Goal: Information Seeking & Learning: Find contact information

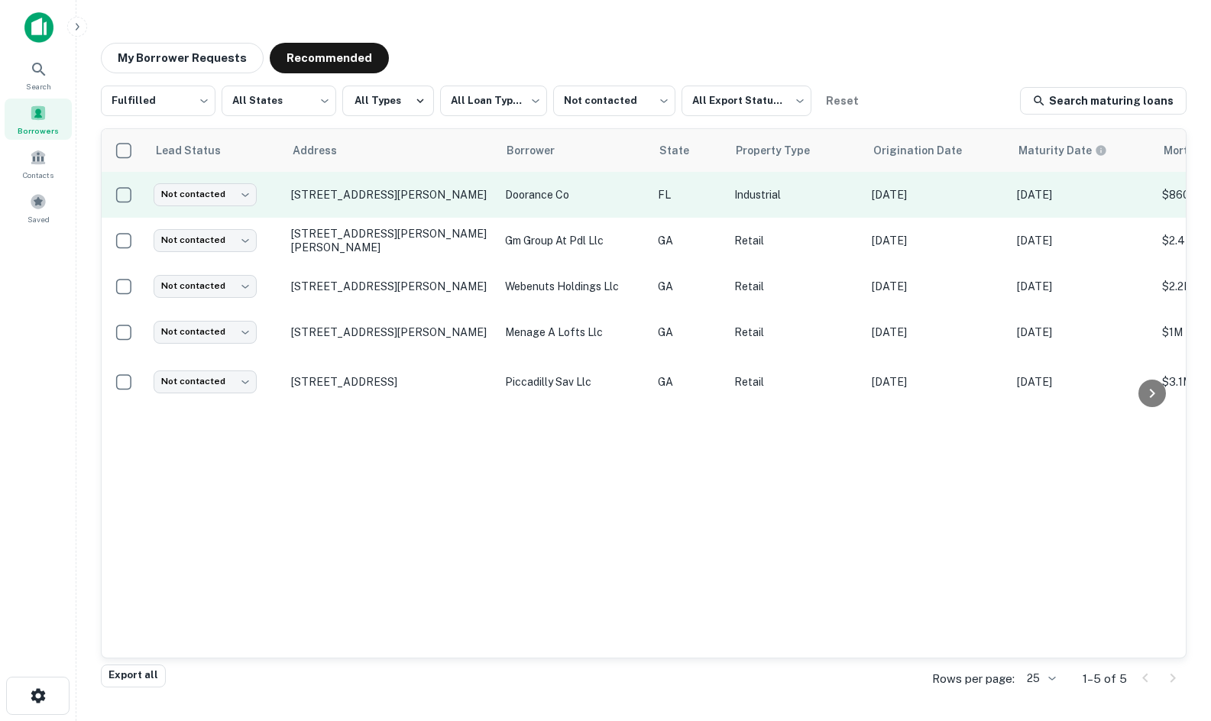
click at [311, 205] on td "[STREET_ADDRESS][PERSON_NAME]" at bounding box center [390, 195] width 214 height 46
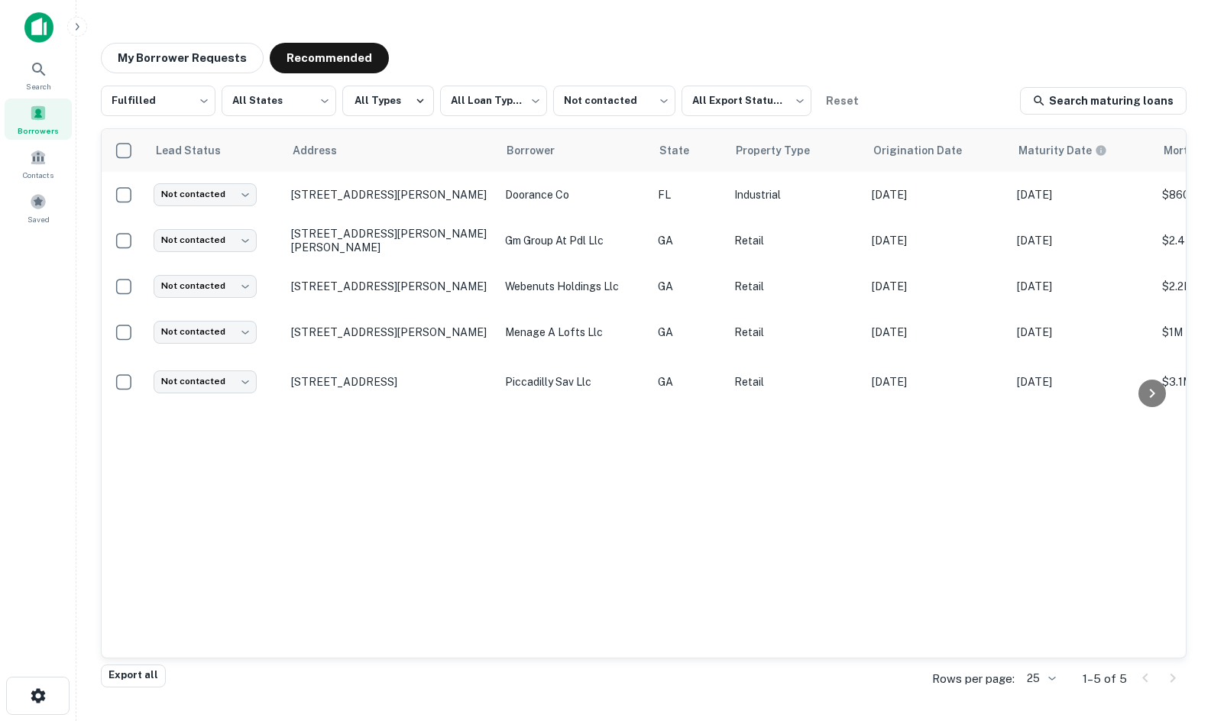
click at [313, 720] on div at bounding box center [605, 733] width 1211 height 0
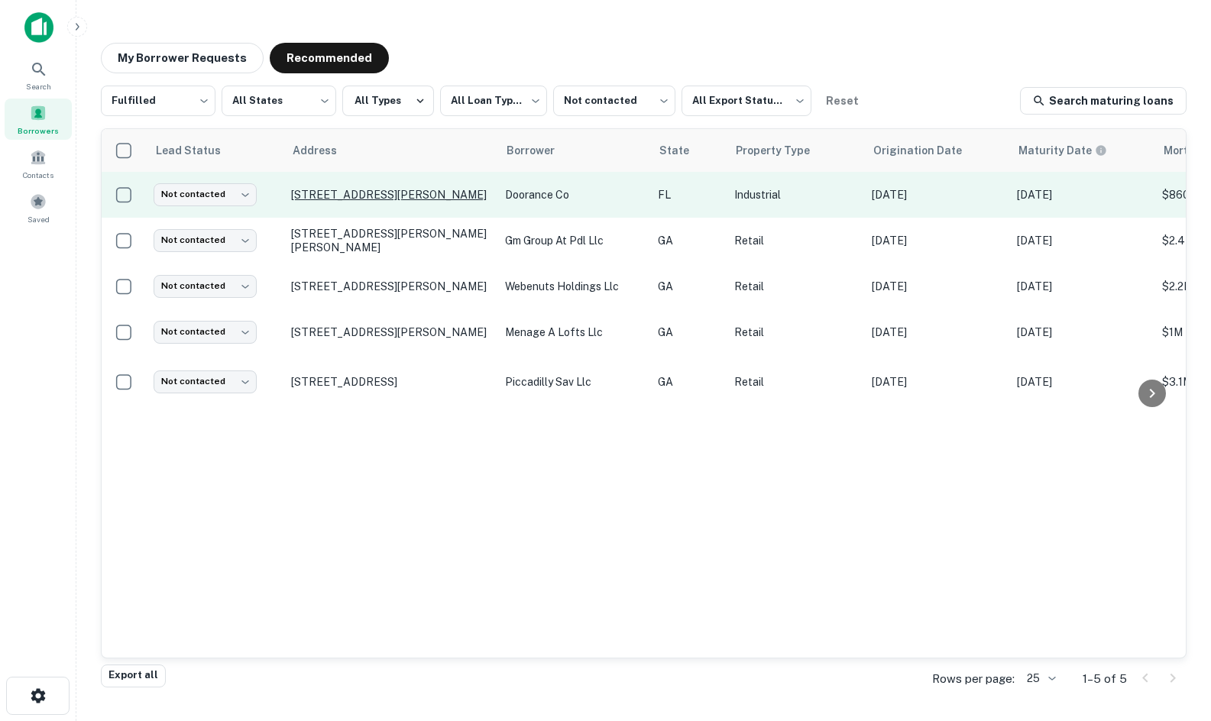
click at [376, 191] on p "[STREET_ADDRESS][PERSON_NAME]" at bounding box center [390, 195] width 199 height 14
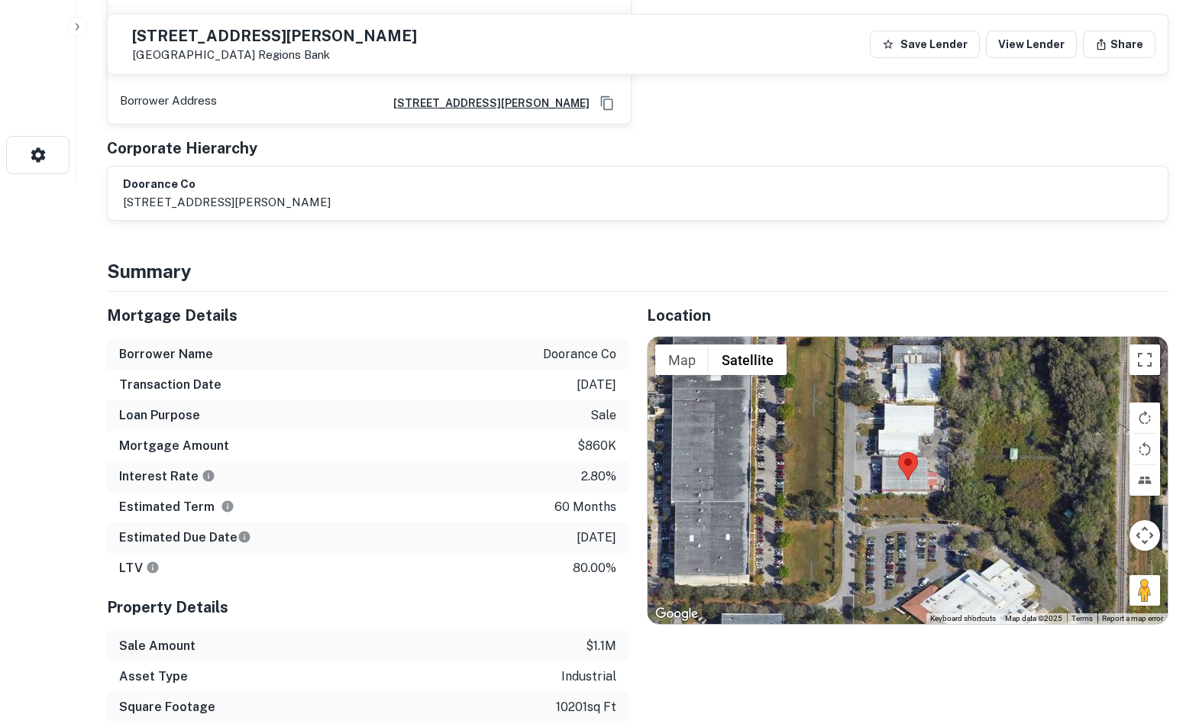
scroll to position [535, 0]
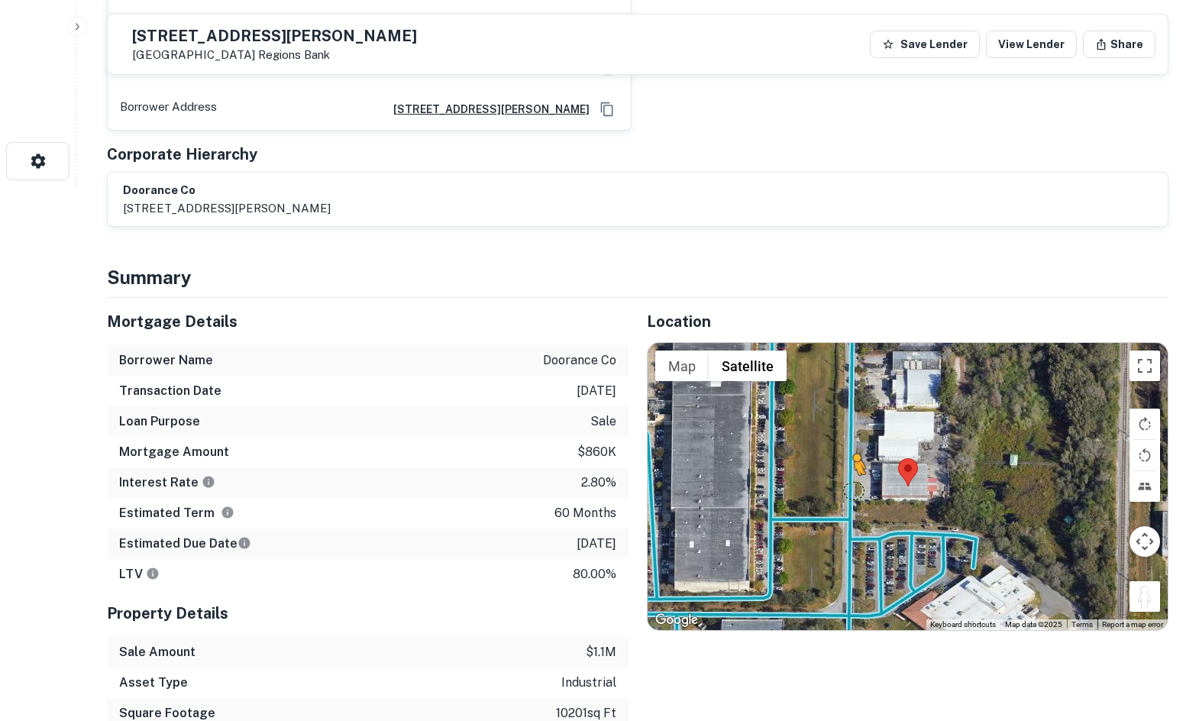
drag, startPoint x: 1137, startPoint y: 588, endPoint x: 841, endPoint y: 463, distance: 321.1
click at [840, 467] on div "To activate drag with keyboard, press Alt + Enter. Once in keyboard drag state,…" at bounding box center [908, 486] width 520 height 287
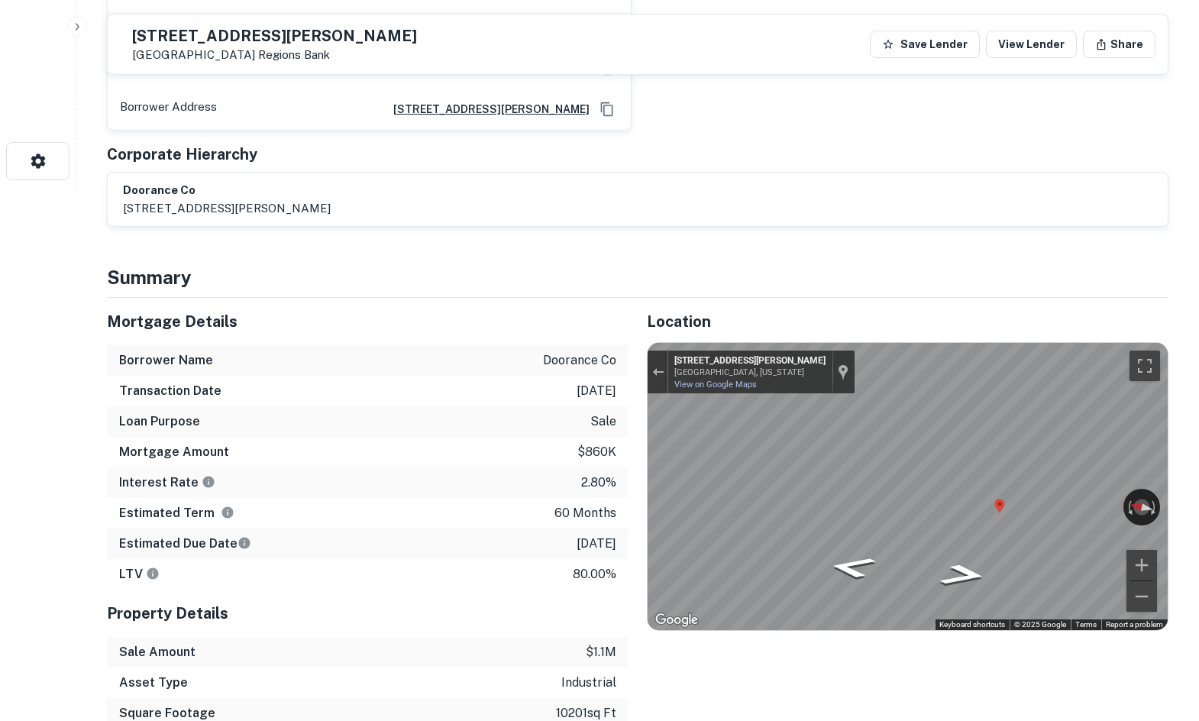
click at [643, 460] on div "Location ← Move left → Move right ↑ Move up ↓ Move down + Zoom in - Zoom out Ho…" at bounding box center [899, 559] width 540 height 522
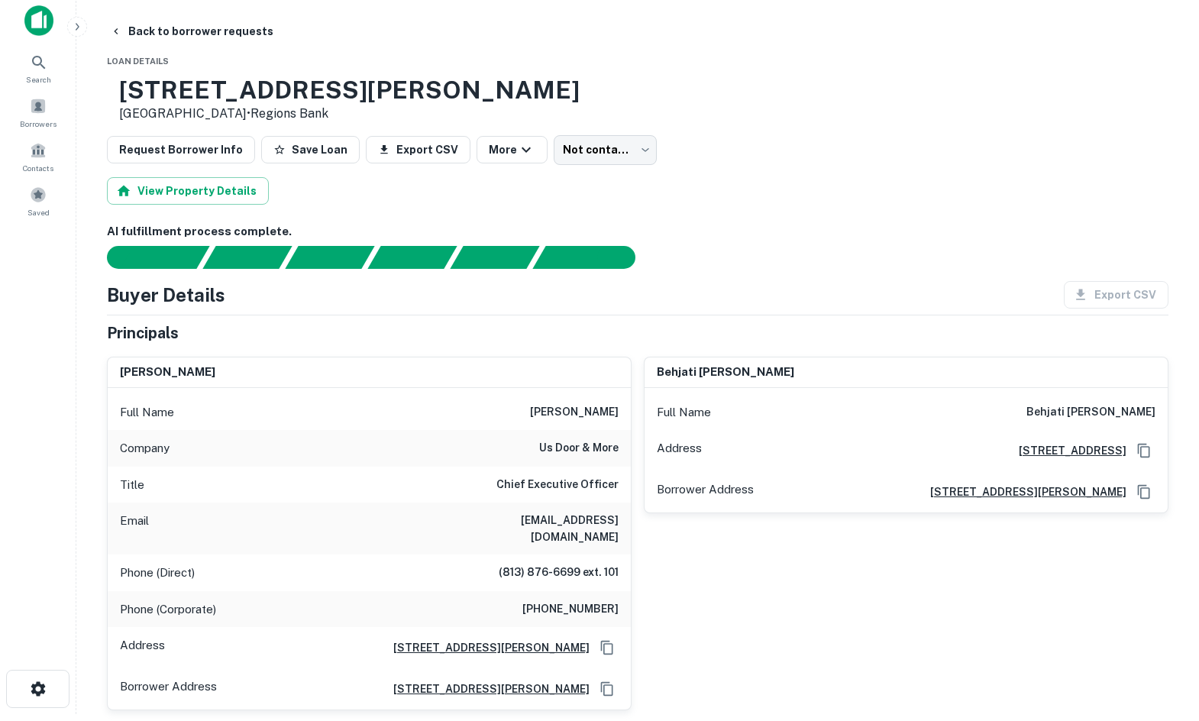
scroll to position [0, 0]
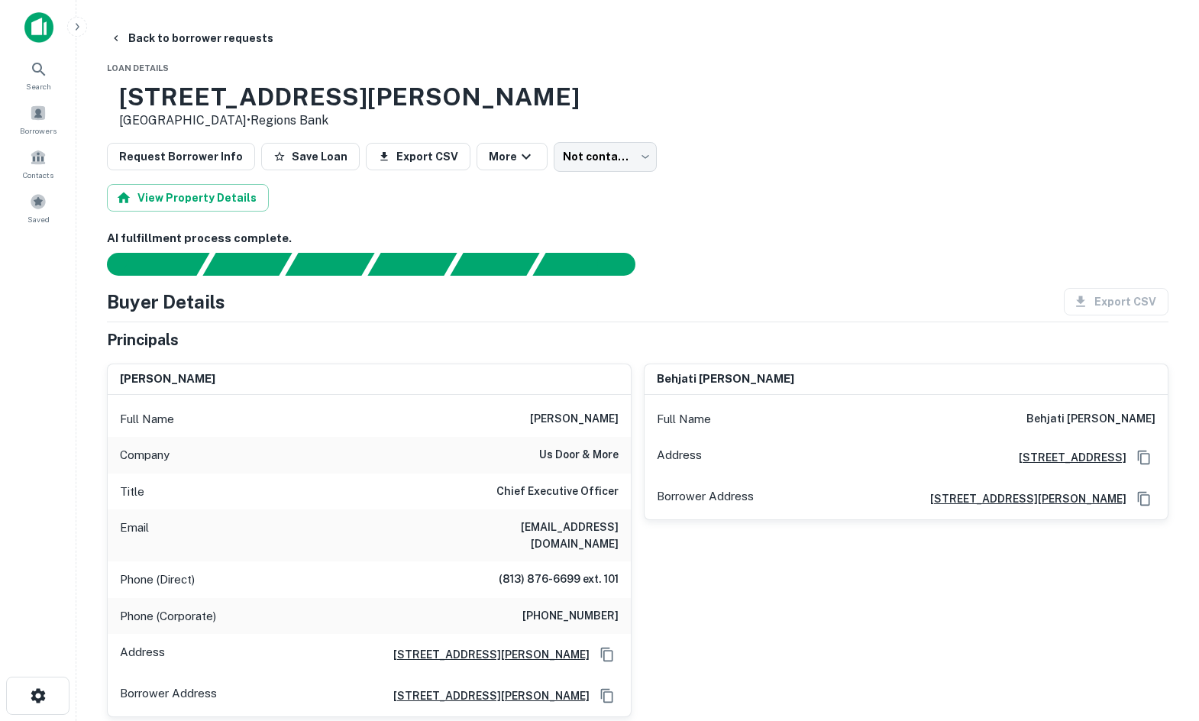
click at [590, 607] on h6 "[PHONE_NUMBER]" at bounding box center [570, 616] width 96 height 18
copy h6 "[PHONE_NUMBER]"
click at [548, 172] on body "Search Borrowers Contacts Saved Back to borrower requests Loan Details [STREET_…" at bounding box center [599, 360] width 1199 height 721
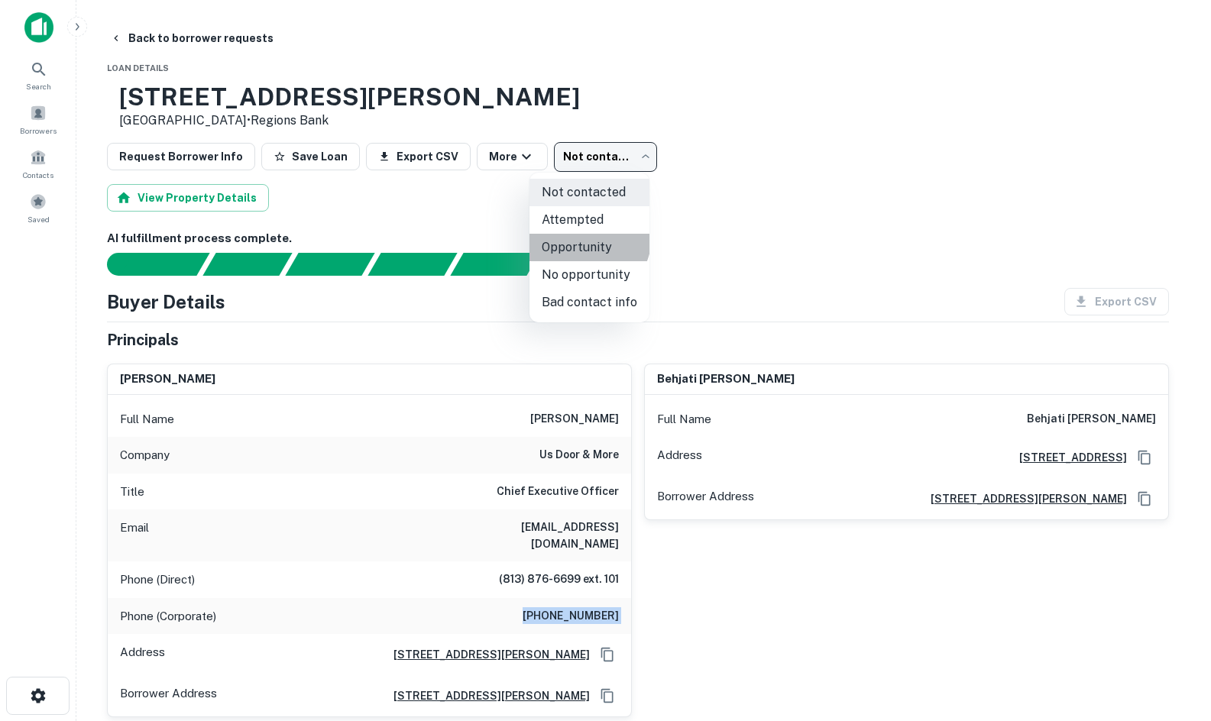
click at [581, 236] on li "Opportunity" at bounding box center [589, 247] width 120 height 27
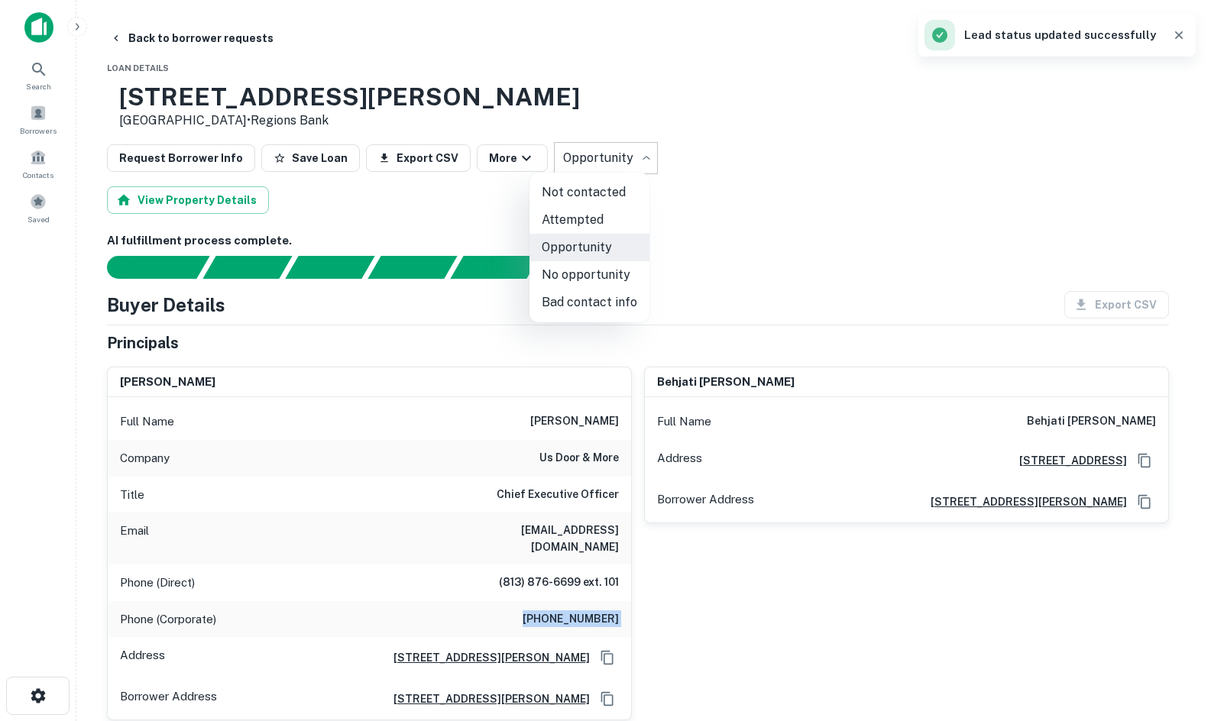
click at [617, 152] on body "**********" at bounding box center [605, 360] width 1211 height 721
click at [586, 218] on li "Attempted" at bounding box center [589, 219] width 120 height 27
type input "*********"
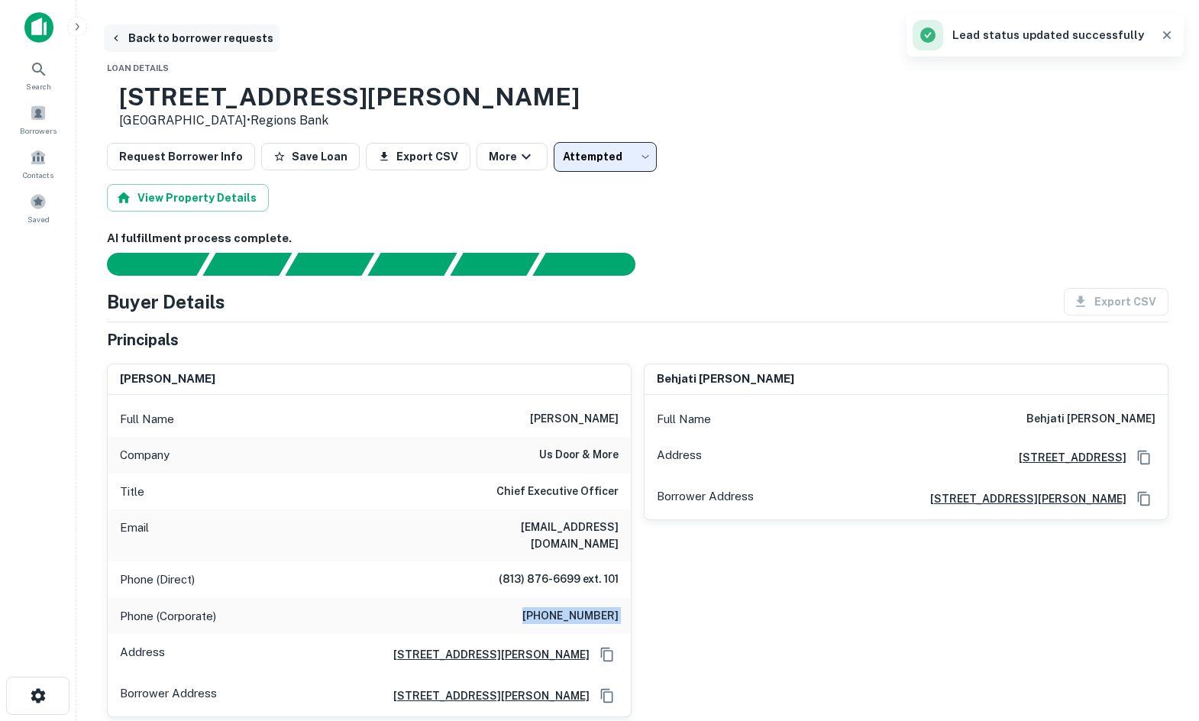
click at [202, 33] on button "Back to borrower requests" at bounding box center [192, 37] width 176 height 27
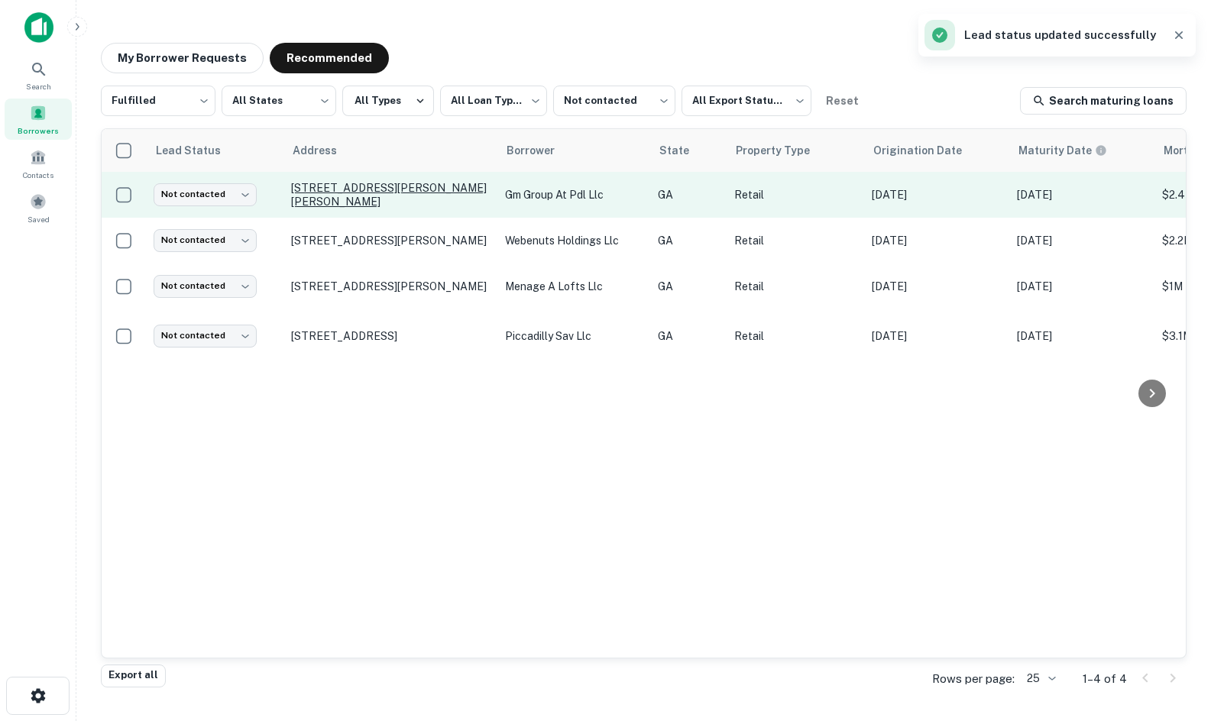
click at [409, 192] on p "[STREET_ADDRESS][PERSON_NAME][PERSON_NAME]" at bounding box center [390, 194] width 199 height 27
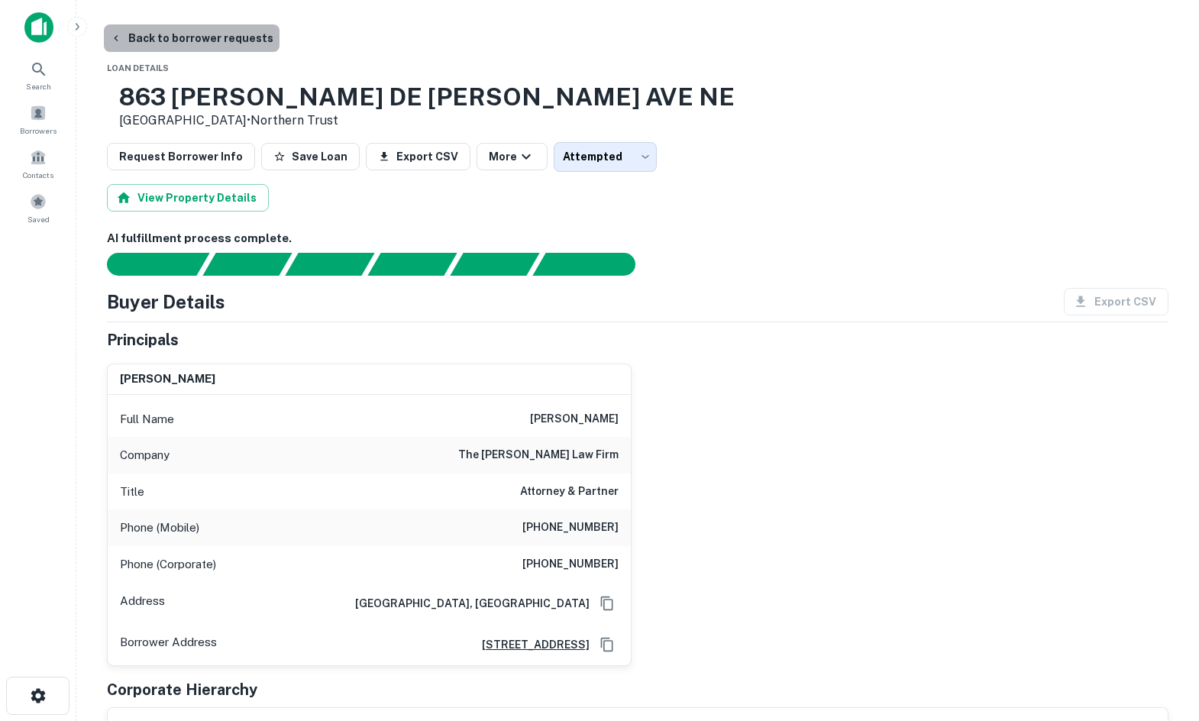
click at [247, 48] on button "Back to borrower requests" at bounding box center [192, 37] width 176 height 27
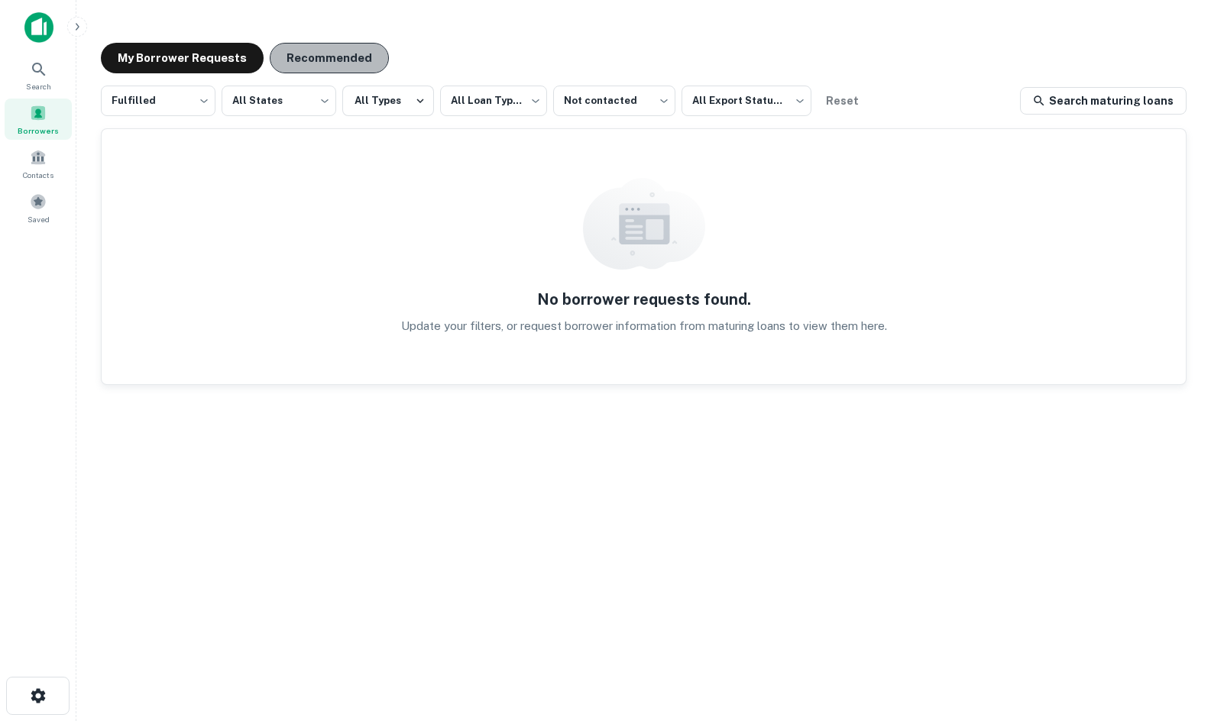
click at [330, 52] on button "Recommended" at bounding box center [329, 58] width 119 height 31
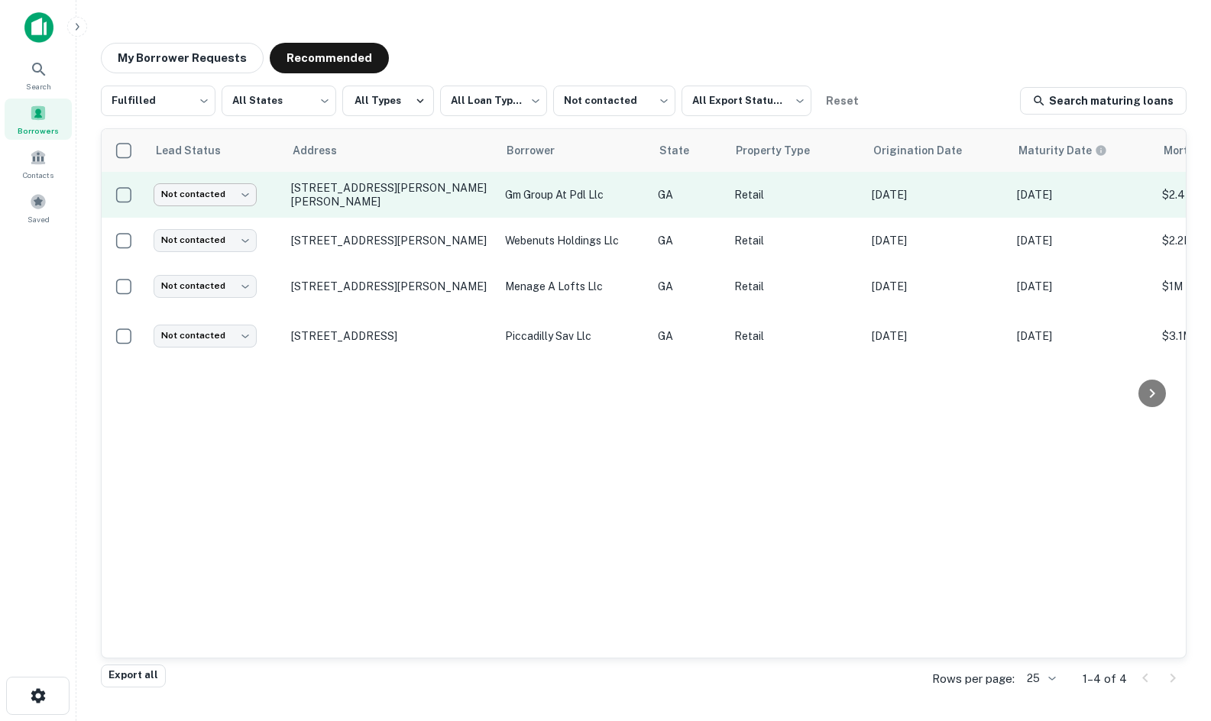
click at [223, 190] on body "**********" at bounding box center [605, 360] width 1211 height 721
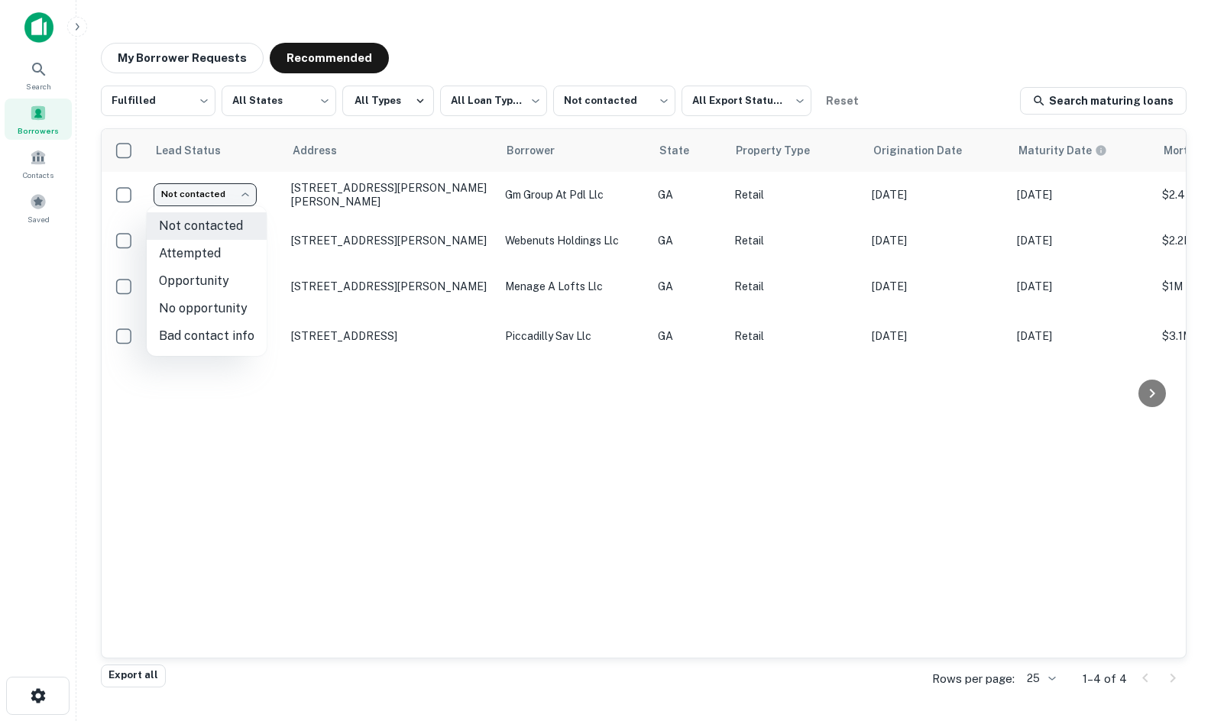
click at [229, 262] on li "Attempted" at bounding box center [207, 253] width 120 height 27
type input "*********"
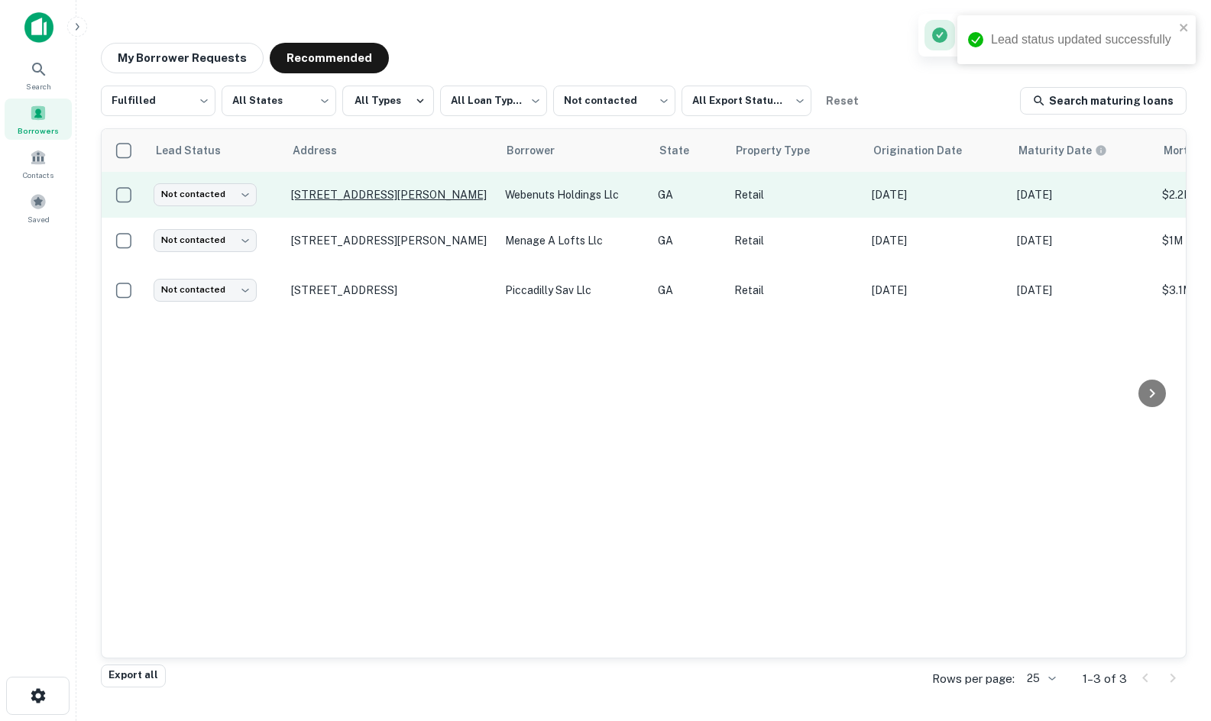
click at [393, 195] on p "[STREET_ADDRESS][PERSON_NAME]" at bounding box center [390, 195] width 199 height 14
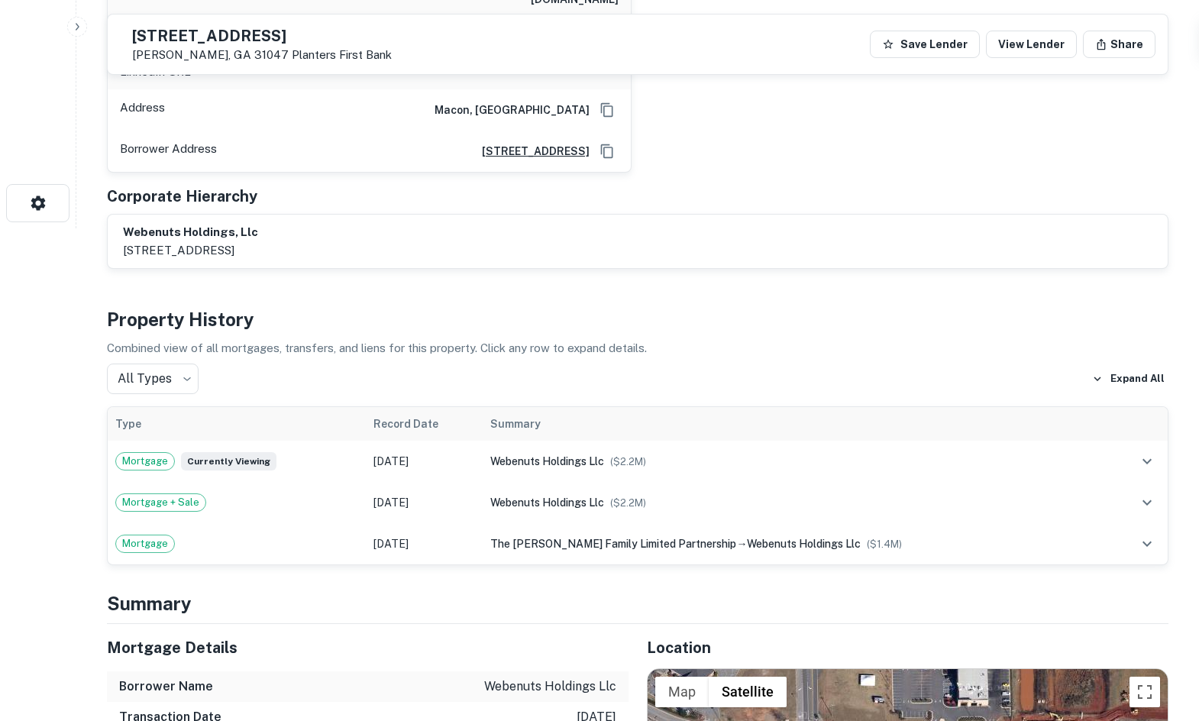
scroll to position [840, 0]
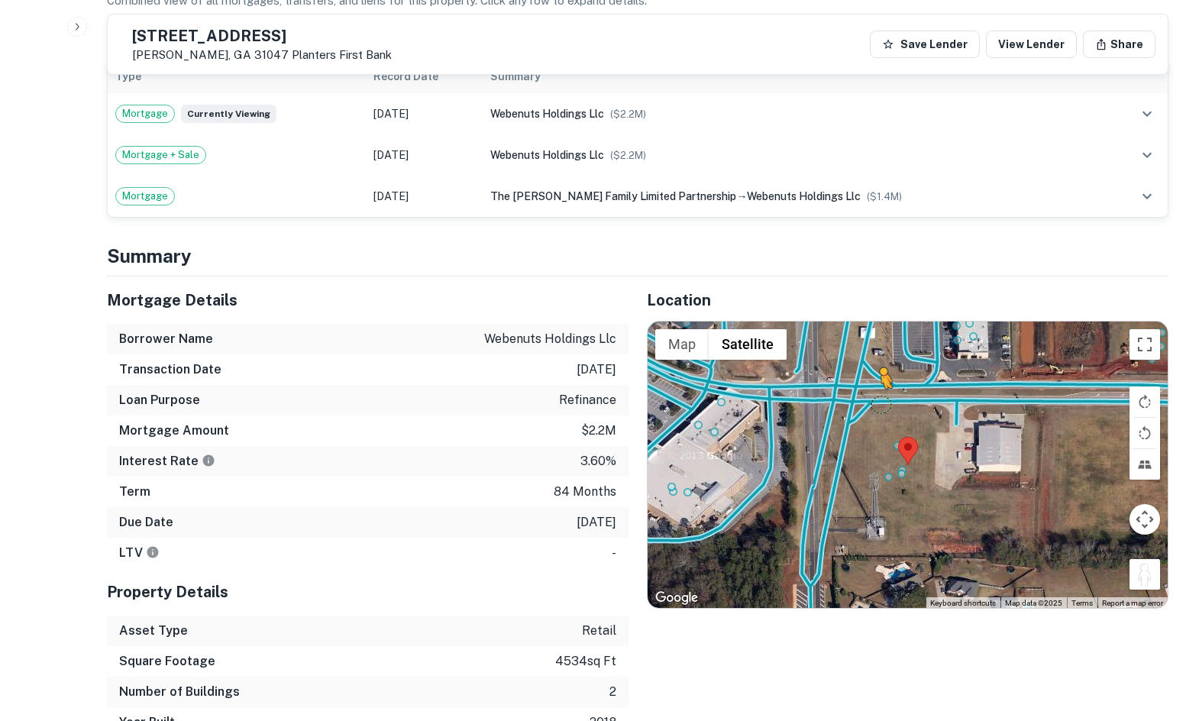
drag, startPoint x: 1150, startPoint y: 552, endPoint x: 877, endPoint y: 388, distance: 319.0
click at [877, 388] on div "To activate drag with keyboard, press Alt + Enter. Once in keyboard drag state,…" at bounding box center [908, 465] width 520 height 287
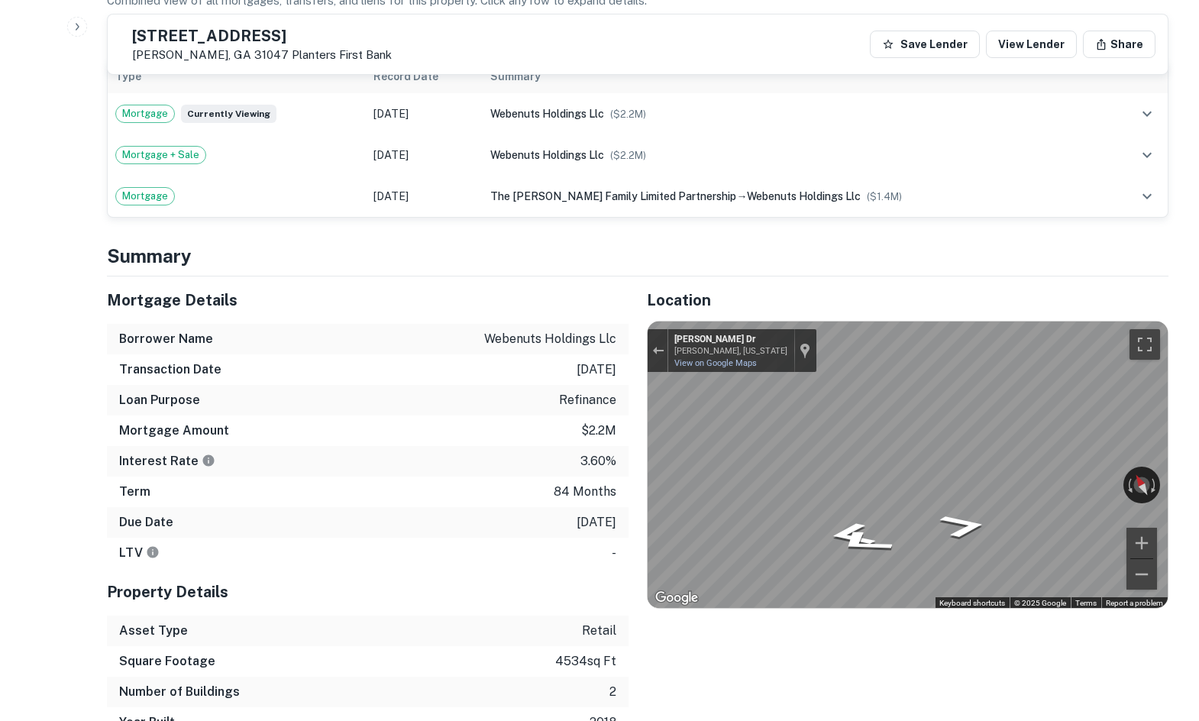
click at [240, 437] on div "Mortgage Details Borrower Name webenuts holdings llc Transaction Date [DATE] Lo…" at bounding box center [629, 507] width 1080 height 461
click at [512, 457] on div "Mortgage Details Borrower Name webenuts holdings llc Transaction Date [DATE] Lo…" at bounding box center [629, 507] width 1080 height 461
click at [1043, 458] on div "← Move left → Move right ↑ Move up ↓ Move down + Zoom in - Zoom out [STREET_ADD…" at bounding box center [908, 465] width 520 height 287
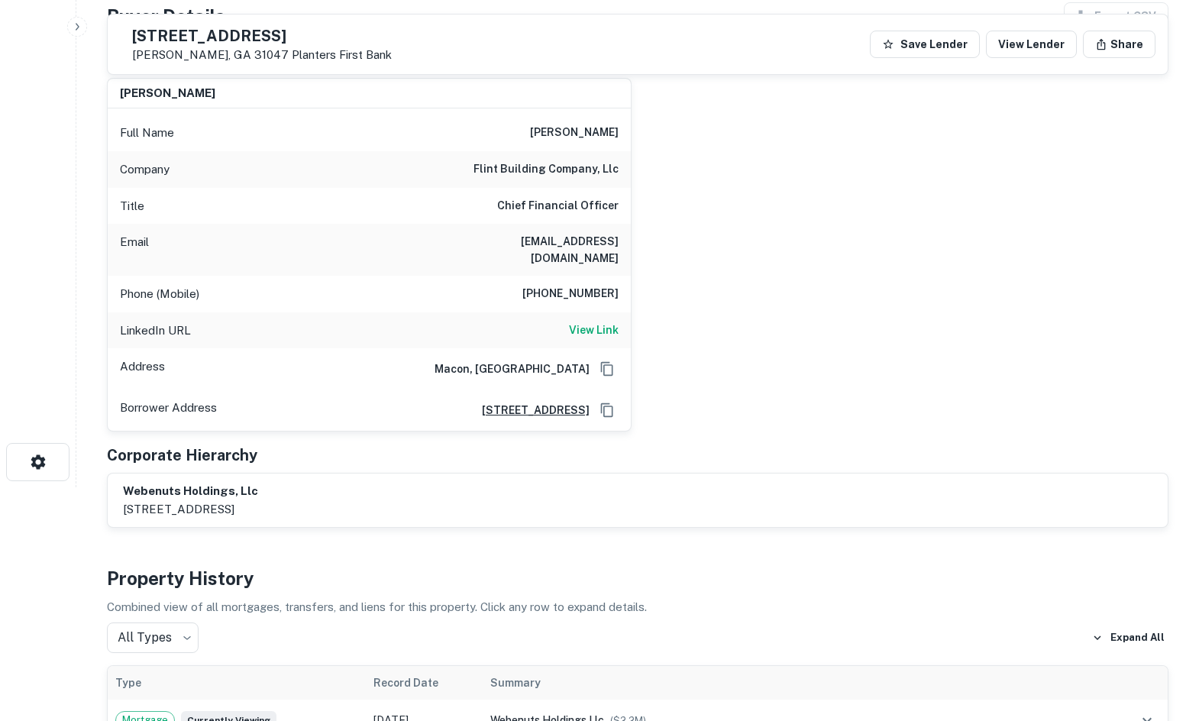
scroll to position [229, 0]
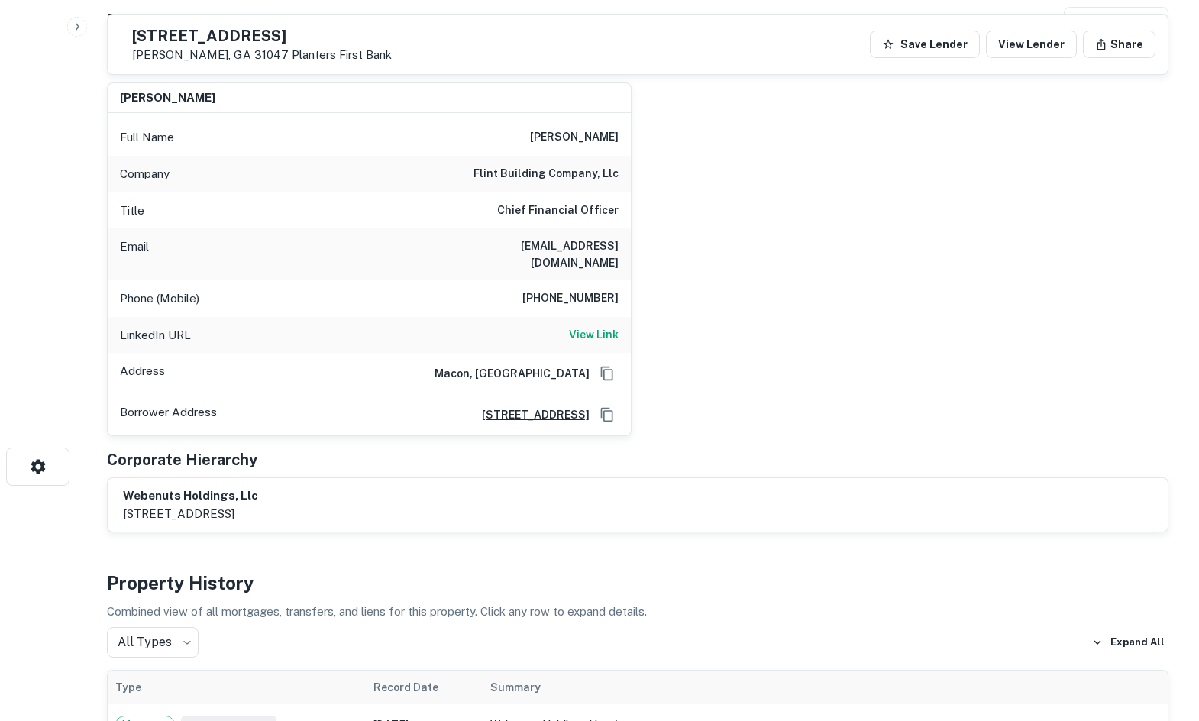
click at [558, 179] on h6 "flint building company, llc" at bounding box center [546, 174] width 145 height 18
copy h6 "flint building company, llc"
click at [593, 317] on div "LinkedIn URL View Link" at bounding box center [369, 335] width 523 height 37
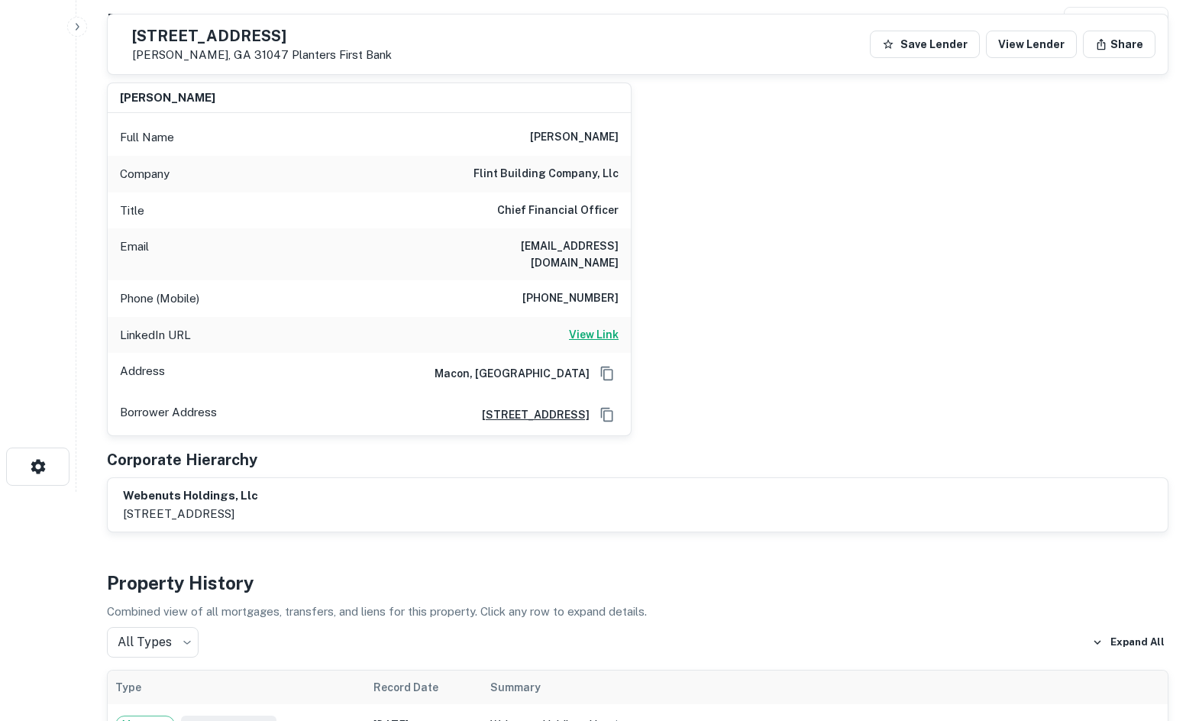
click at [596, 326] on h6 "View Link" at bounding box center [594, 334] width 50 height 17
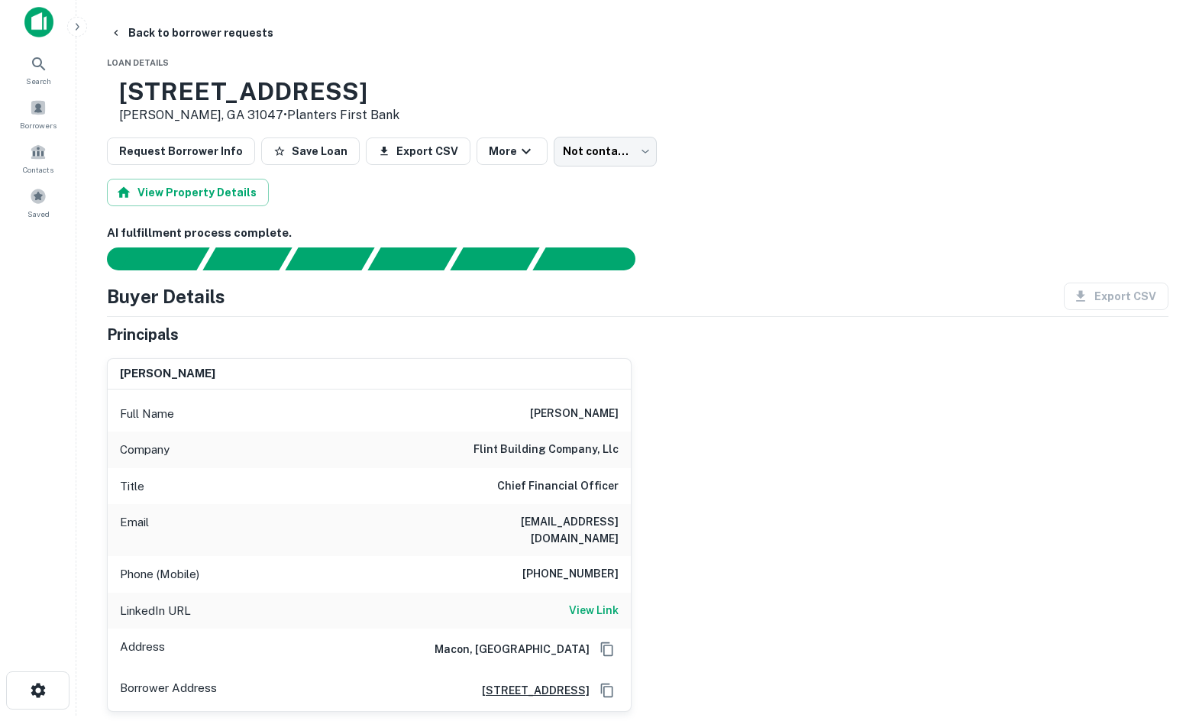
scroll to position [0, 0]
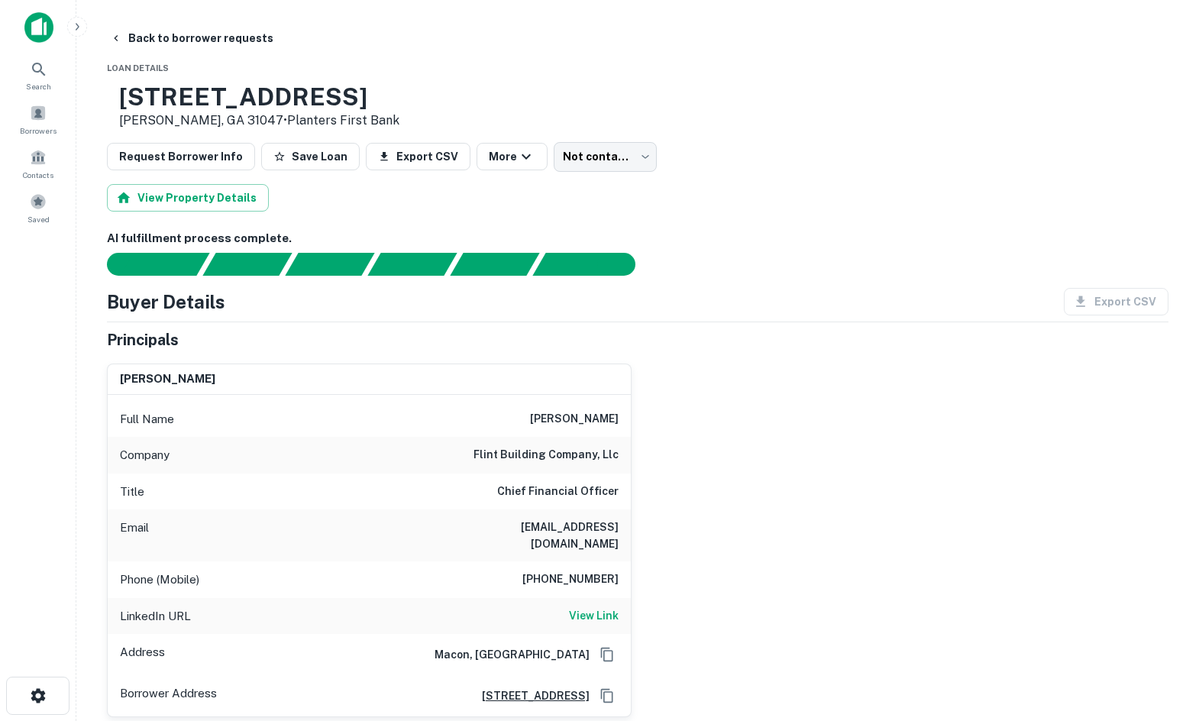
click at [568, 576] on div "Phone (Mobile) [PHONE_NUMBER]" at bounding box center [369, 579] width 523 height 37
copy h6 "[PHONE_NUMBER]"
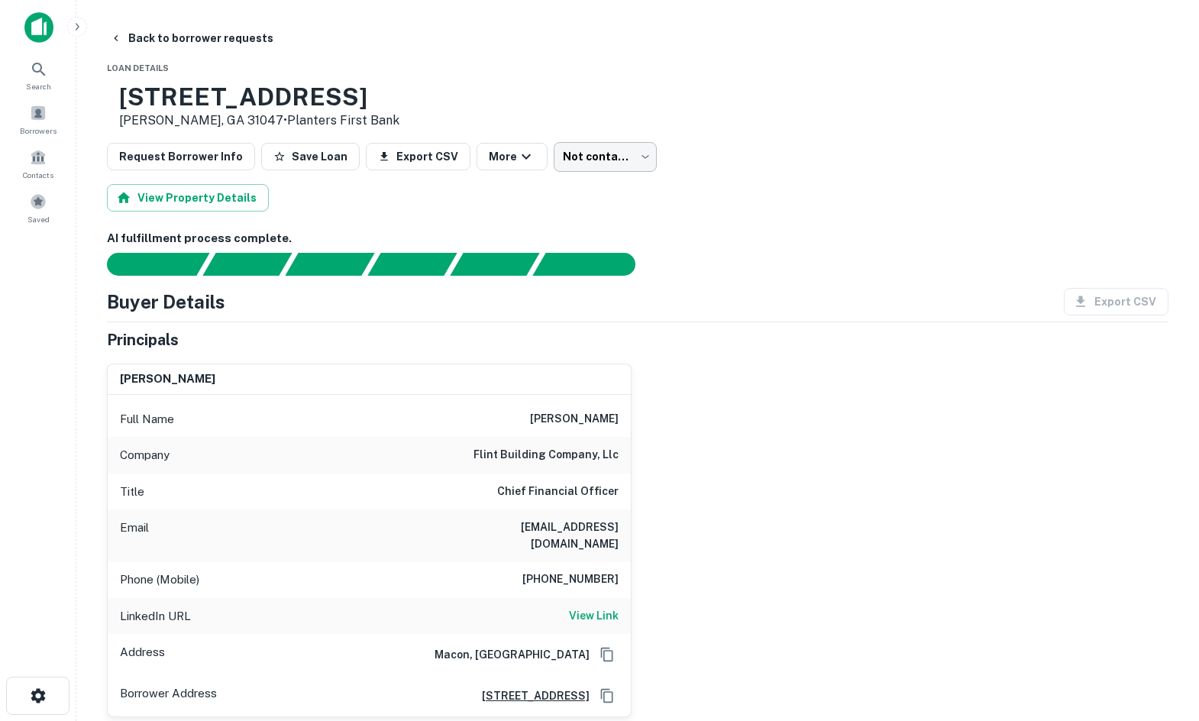
click at [594, 160] on body "Search Borrowers Contacts Saved Back to borrower requests Loan Details [STREET_…" at bounding box center [599, 360] width 1199 height 721
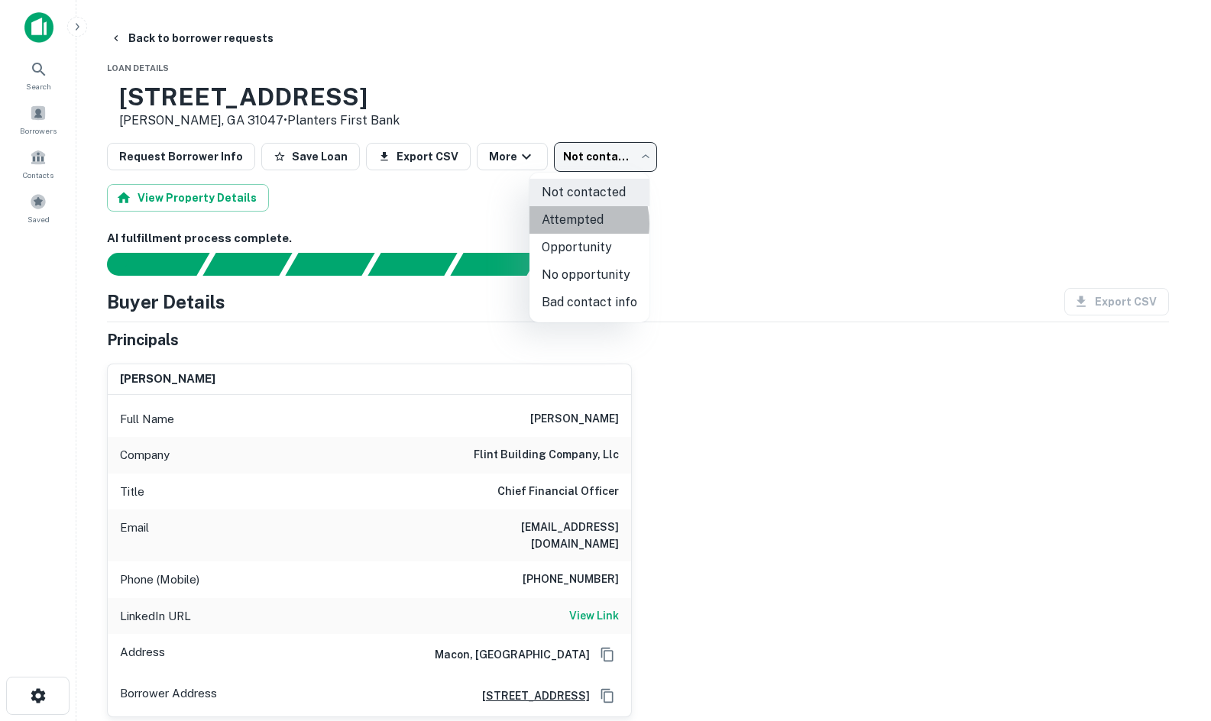
click at [564, 224] on li "Attempted" at bounding box center [589, 219] width 120 height 27
type input "*********"
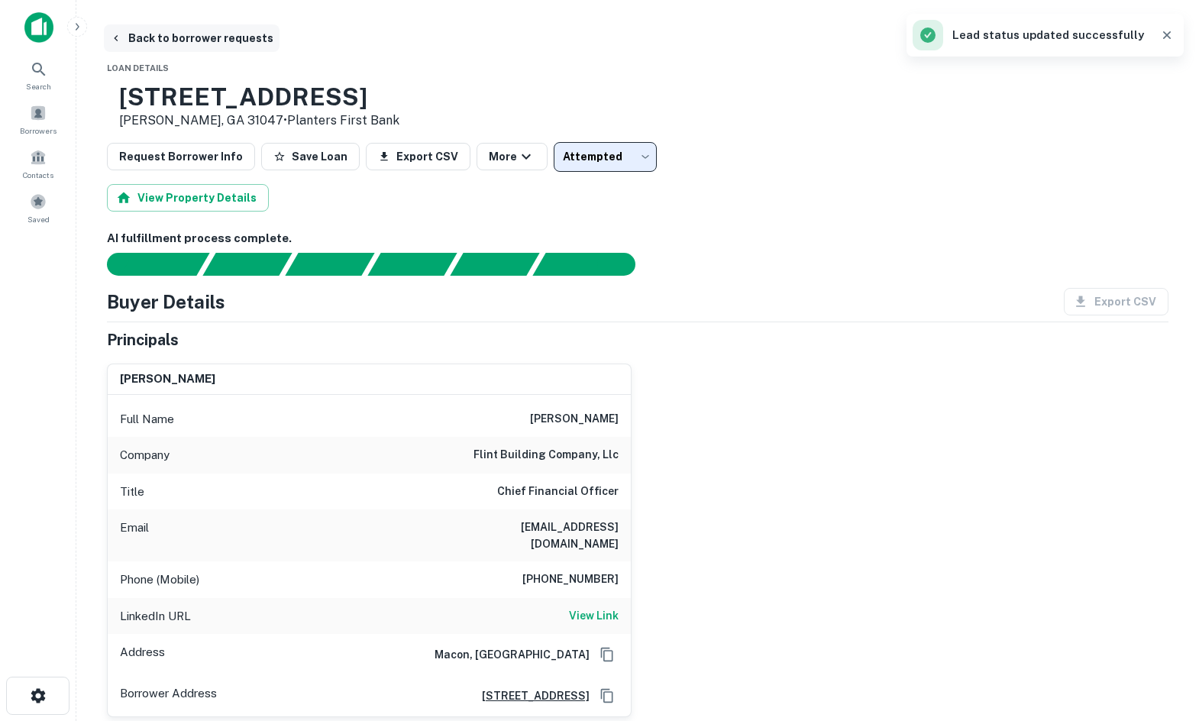
click at [238, 42] on button "Back to borrower requests" at bounding box center [192, 37] width 176 height 27
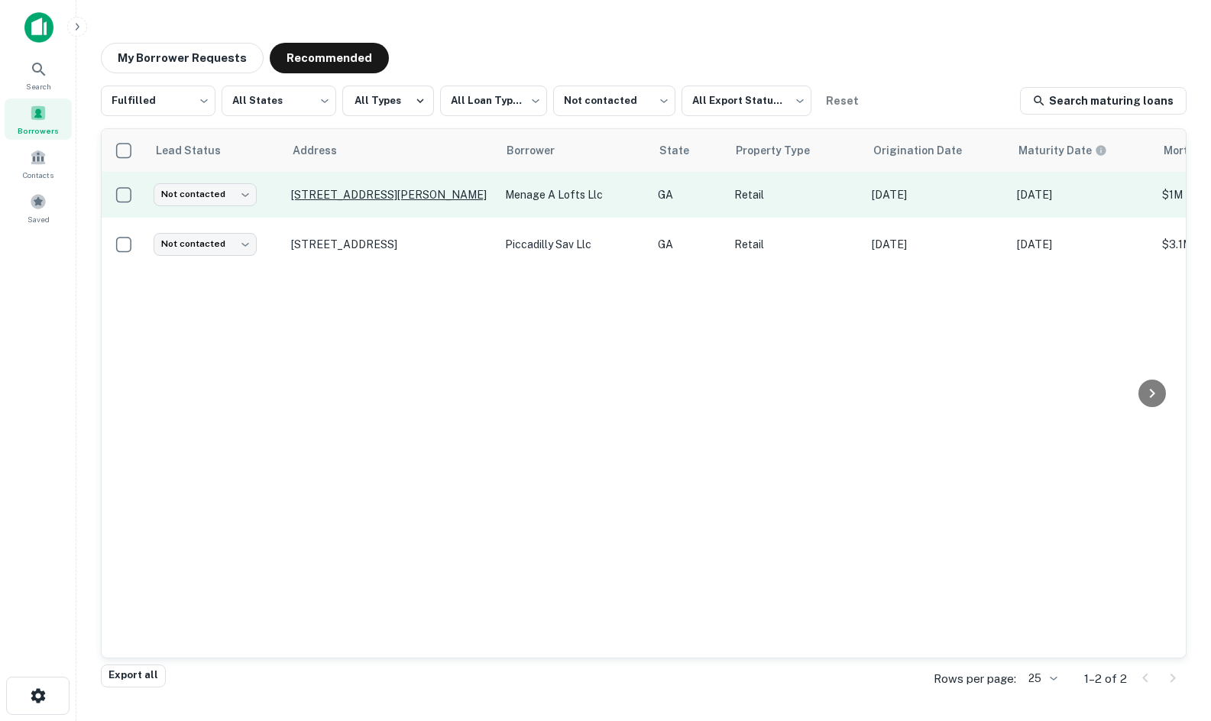
click at [326, 199] on p "[STREET_ADDRESS][PERSON_NAME]" at bounding box center [390, 195] width 199 height 14
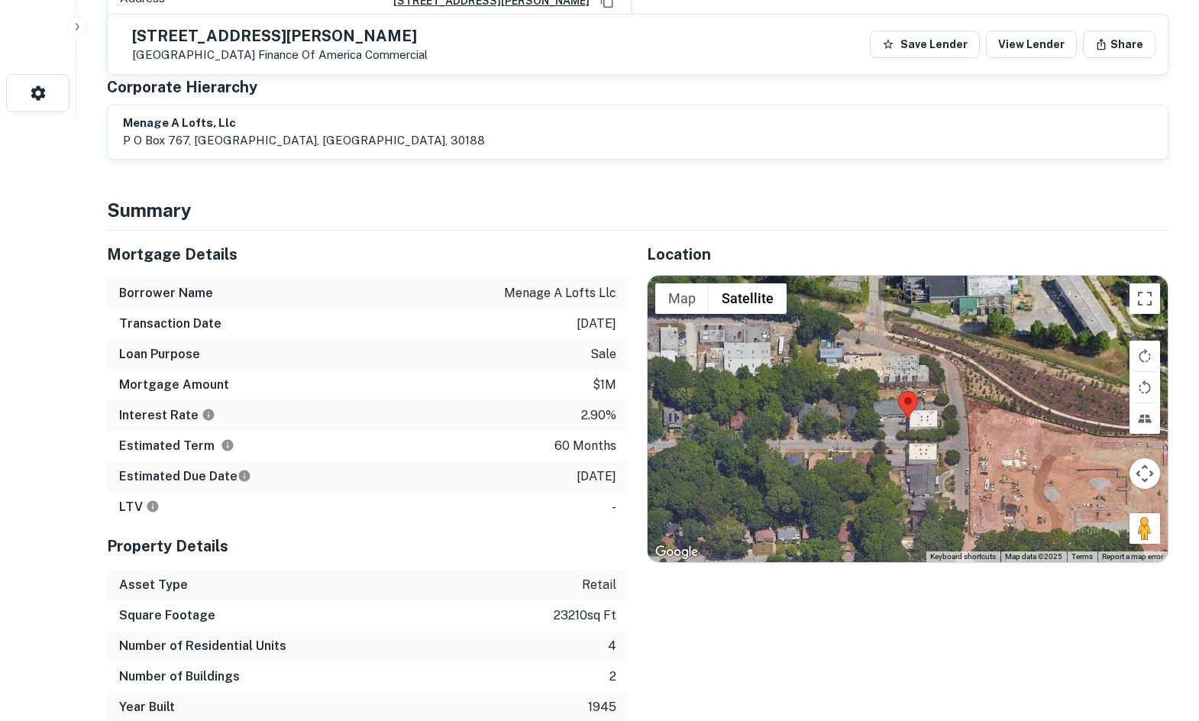
scroll to position [611, 0]
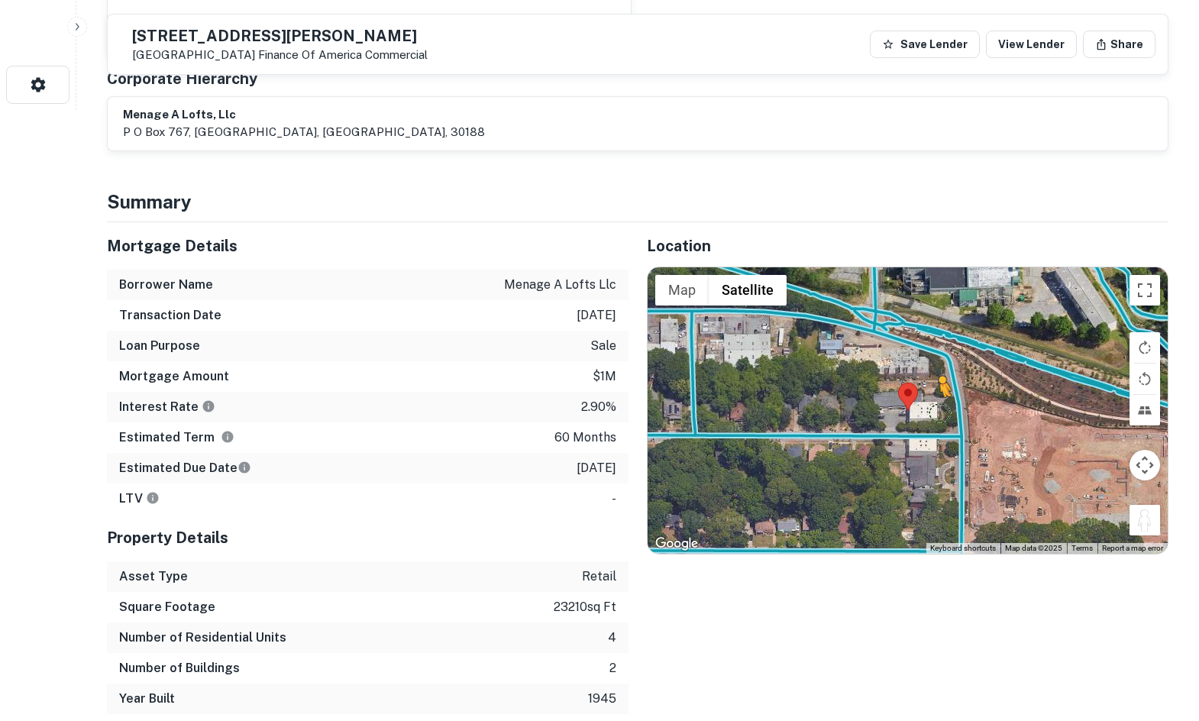
drag, startPoint x: 1147, startPoint y: 512, endPoint x: 938, endPoint y: 390, distance: 241.3
click at [937, 391] on div "To activate drag with keyboard, press Alt + Enter. Once in keyboard drag state,…" at bounding box center [908, 410] width 520 height 287
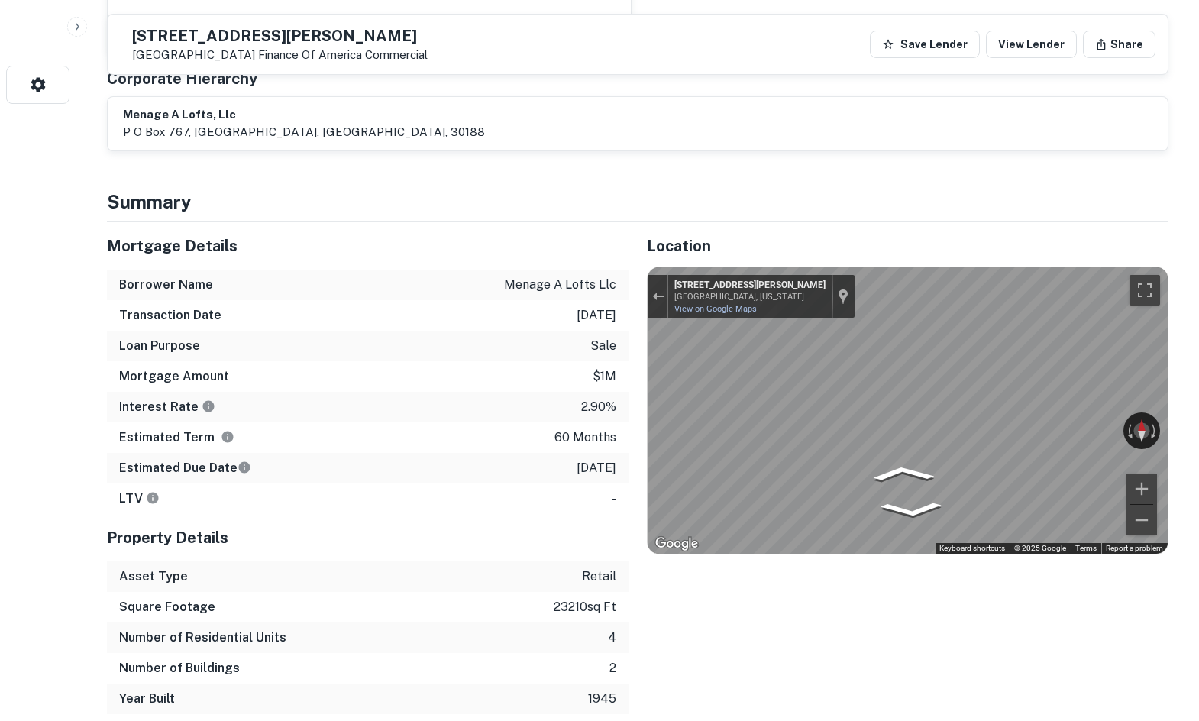
click at [1134, 470] on div "← Move left → Move right ↑ Move up ↓ Move down + Zoom in - Zoom out [STREET_ADD…" at bounding box center [908, 410] width 520 height 287
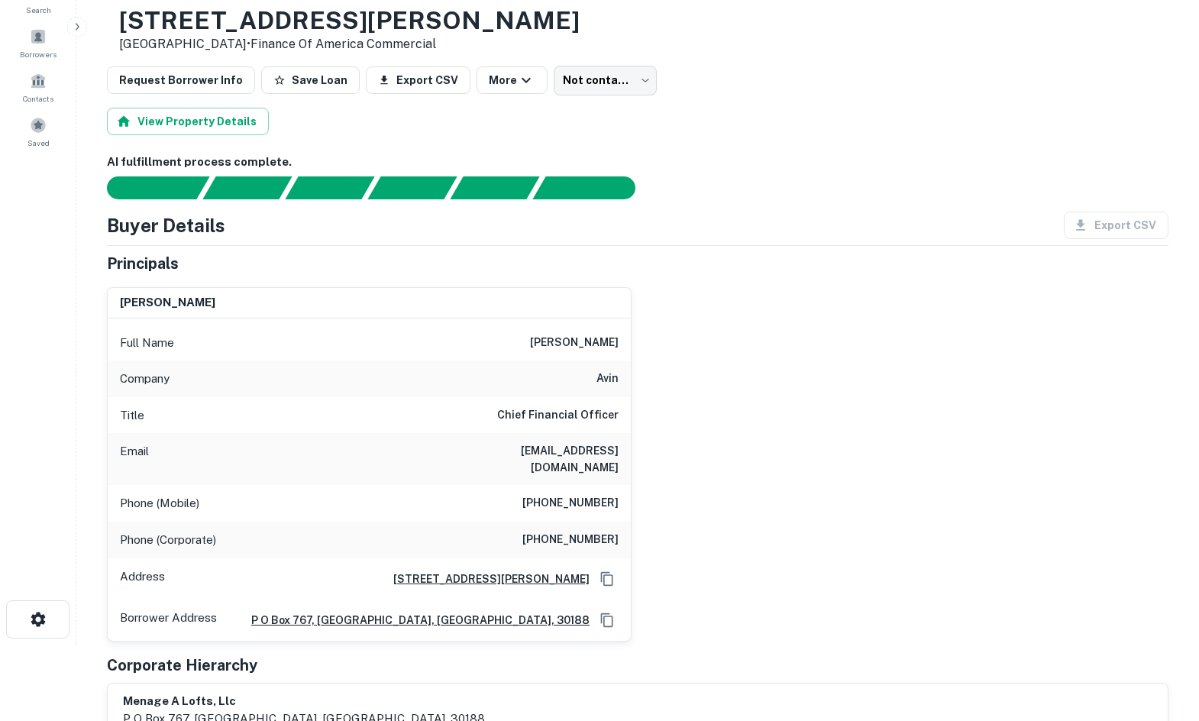
scroll to position [0, 0]
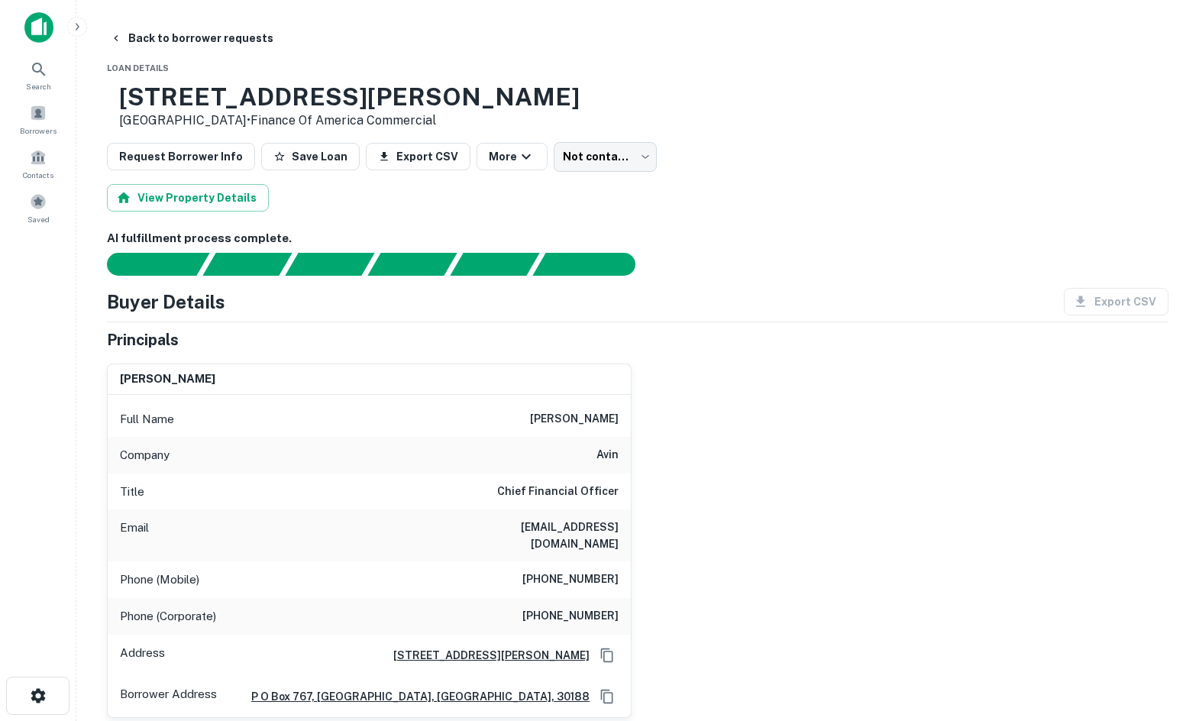
click at [596, 421] on h6 "[PERSON_NAME]" at bounding box center [574, 419] width 89 height 18
click at [604, 449] on h6 "avin" at bounding box center [608, 455] width 22 height 18
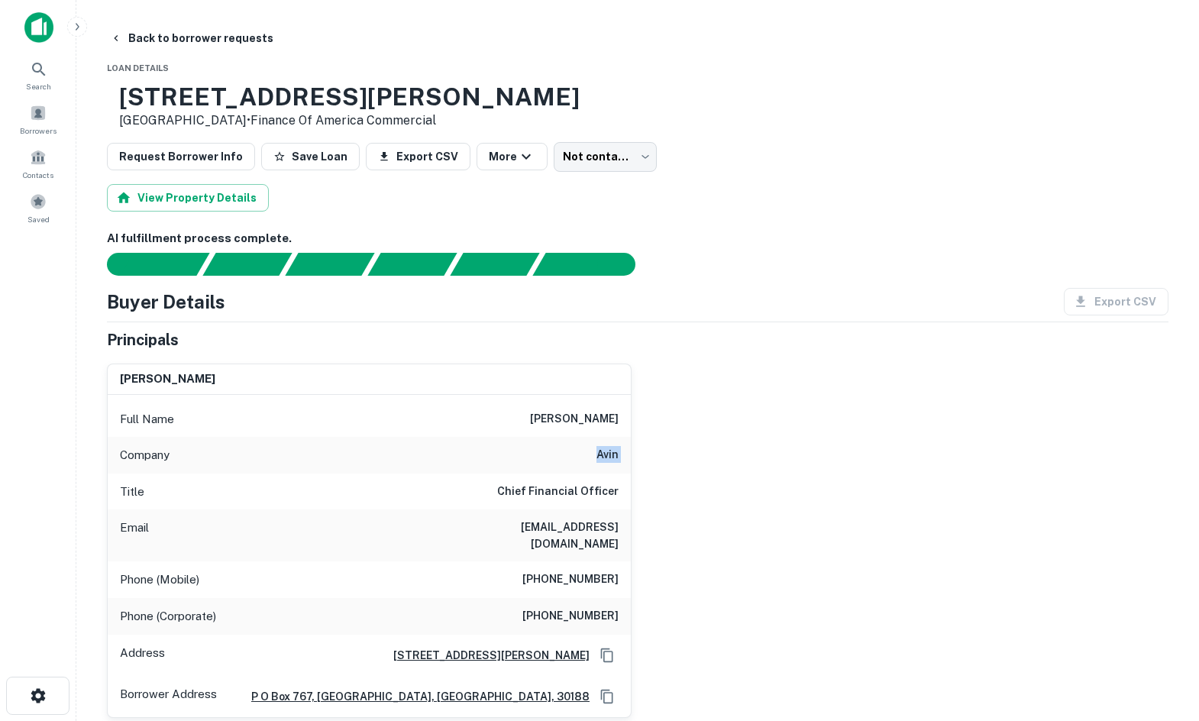
click at [604, 449] on h6 "avin" at bounding box center [608, 455] width 22 height 18
copy h6 "avin"
click at [504, 482] on div "Title Chief Financial Officer" at bounding box center [369, 492] width 523 height 37
click at [585, 491] on h6 "Chief Financial Officer" at bounding box center [557, 492] width 121 height 18
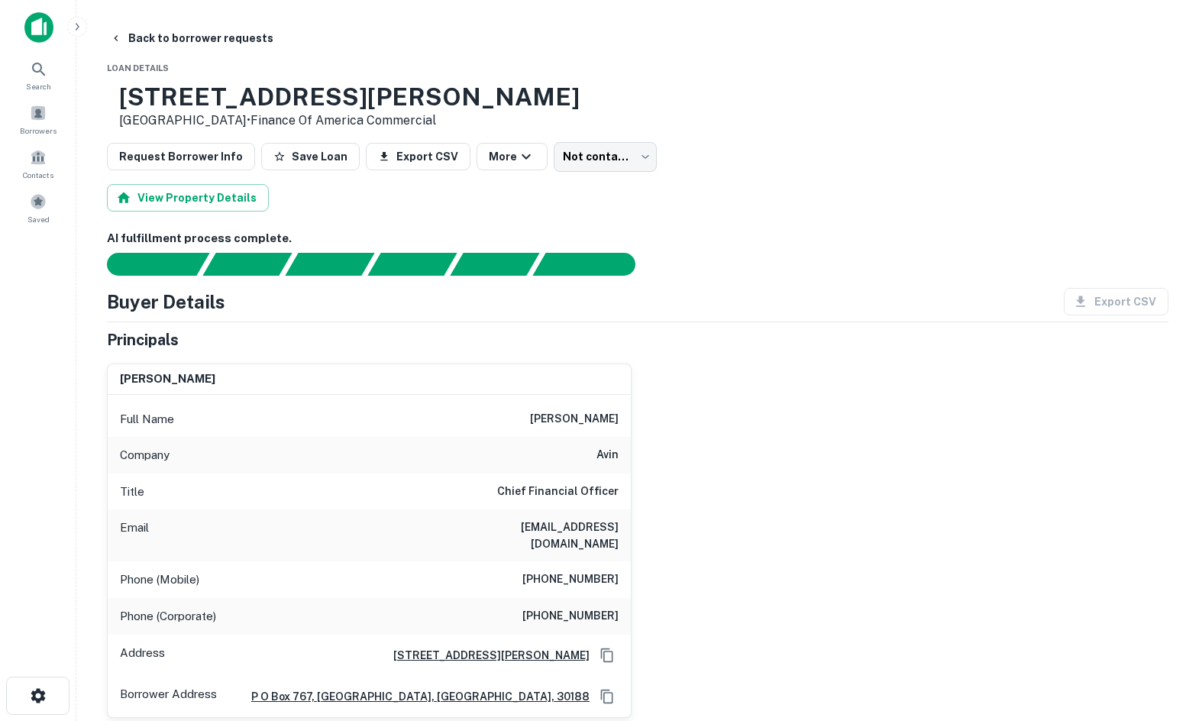
click at [593, 424] on h6 "[PERSON_NAME]" at bounding box center [574, 419] width 89 height 18
copy h6 "[PERSON_NAME]"
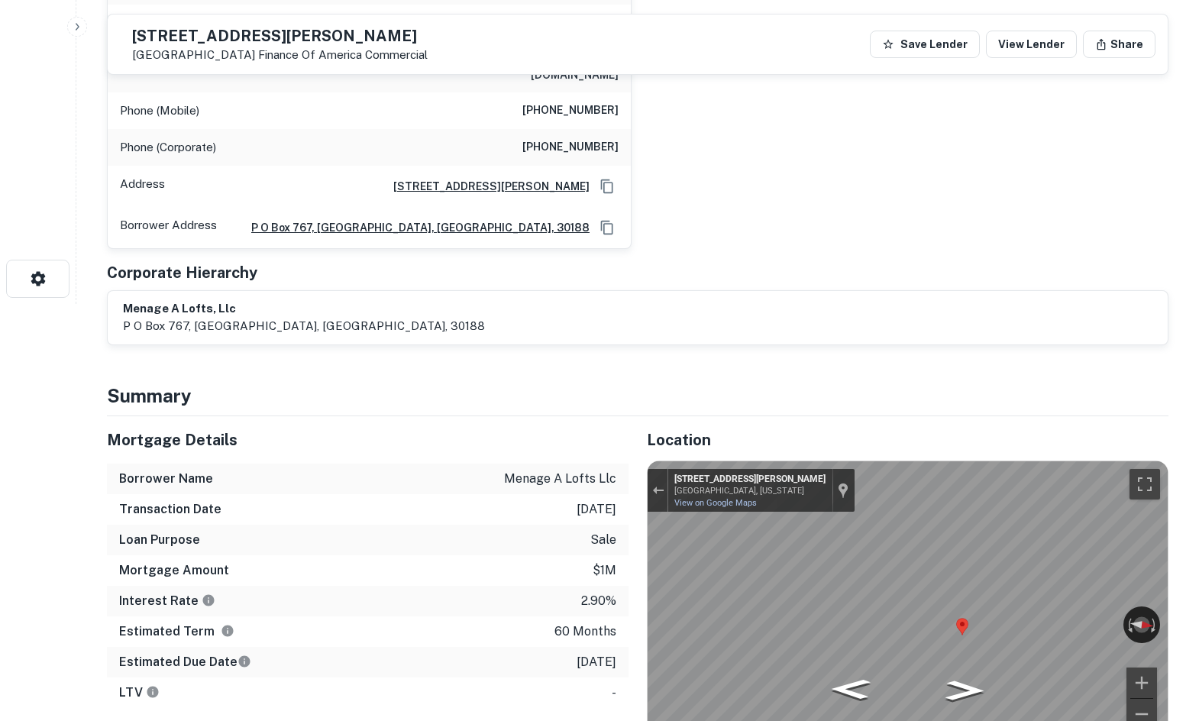
scroll to position [611, 0]
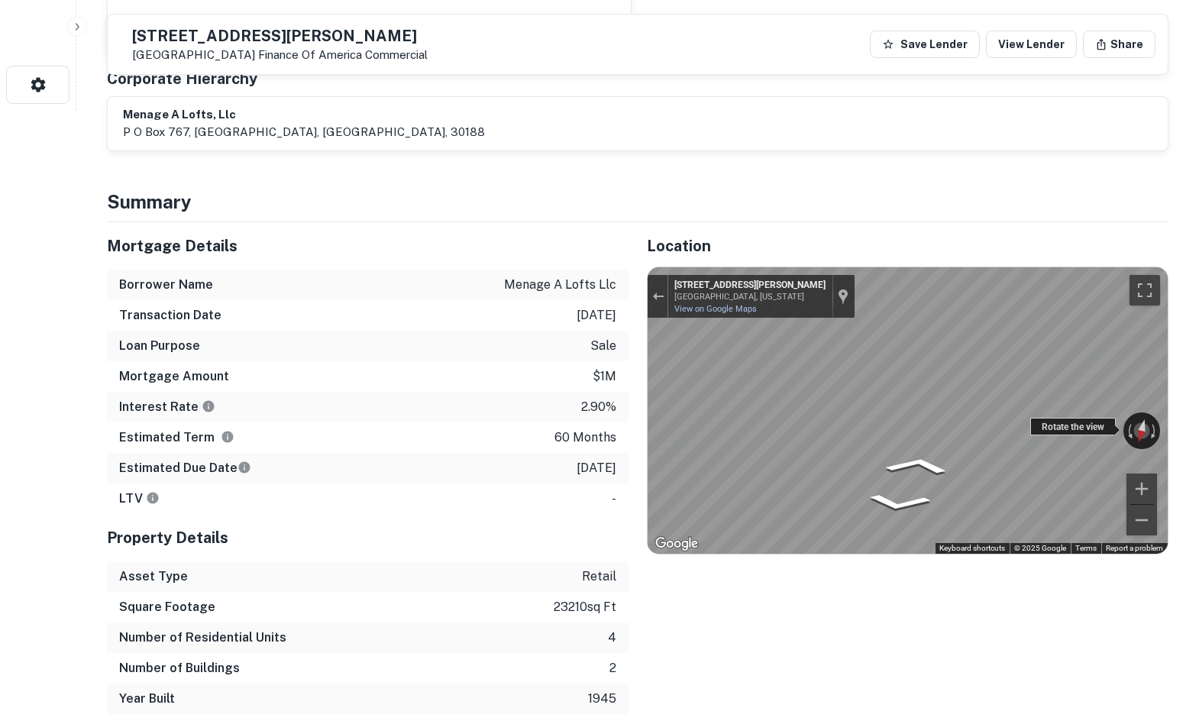
click at [1097, 421] on div "← Move left → Move right ↑ Move up ↓ Move down + Zoom in - Zoom out [STREET_ADD…" at bounding box center [908, 410] width 520 height 287
click at [458, 390] on div "Mortgage Details Borrower Name menage a lofts llc Transaction Date [DATE] Loan …" at bounding box center [629, 468] width 1080 height 492
click at [611, 438] on div "Mortgage Details Borrower Name menage a lofts llc Transaction Date [DATE] Loan …" at bounding box center [629, 468] width 1080 height 492
click at [1124, 420] on div "← Move left → Move right ↑ Move up ↓ Move down + Zoom in - Zoom out [STREET_ADD…" at bounding box center [908, 410] width 520 height 287
click at [975, 447] on area "Map" at bounding box center [975, 447] width 0 height 0
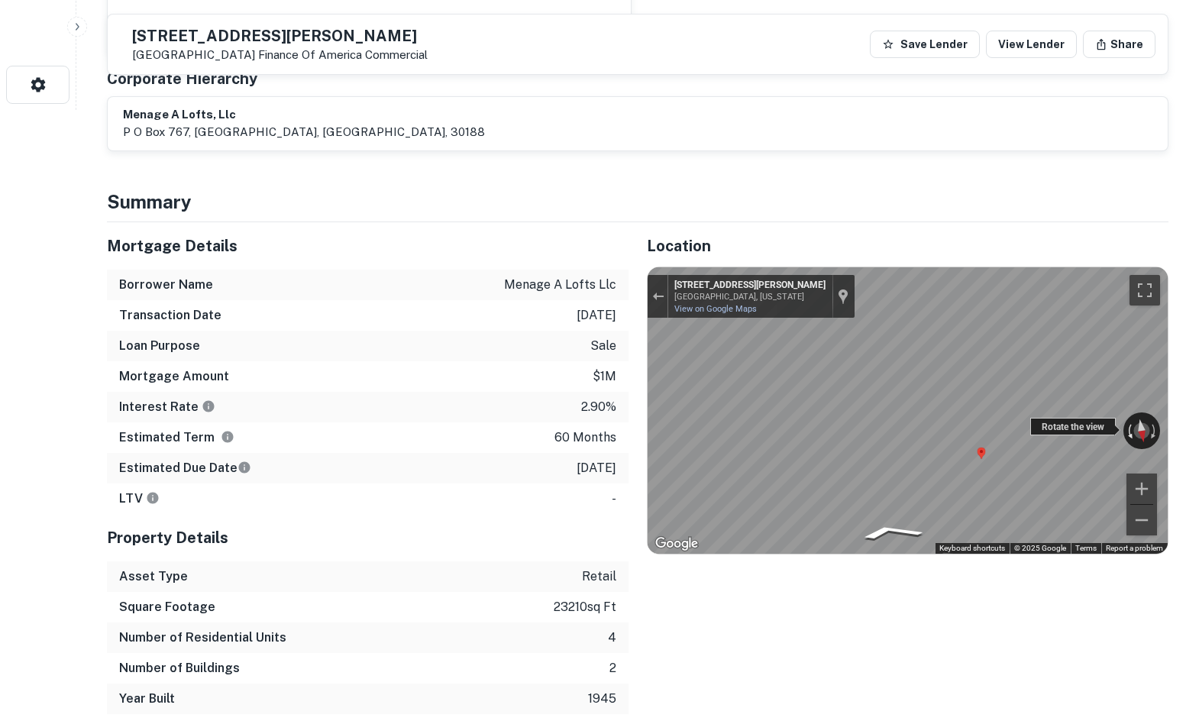
click at [978, 447] on area "Map" at bounding box center [978, 447] width 0 height 0
click at [933, 463] on div "Map" at bounding box center [908, 410] width 520 height 287
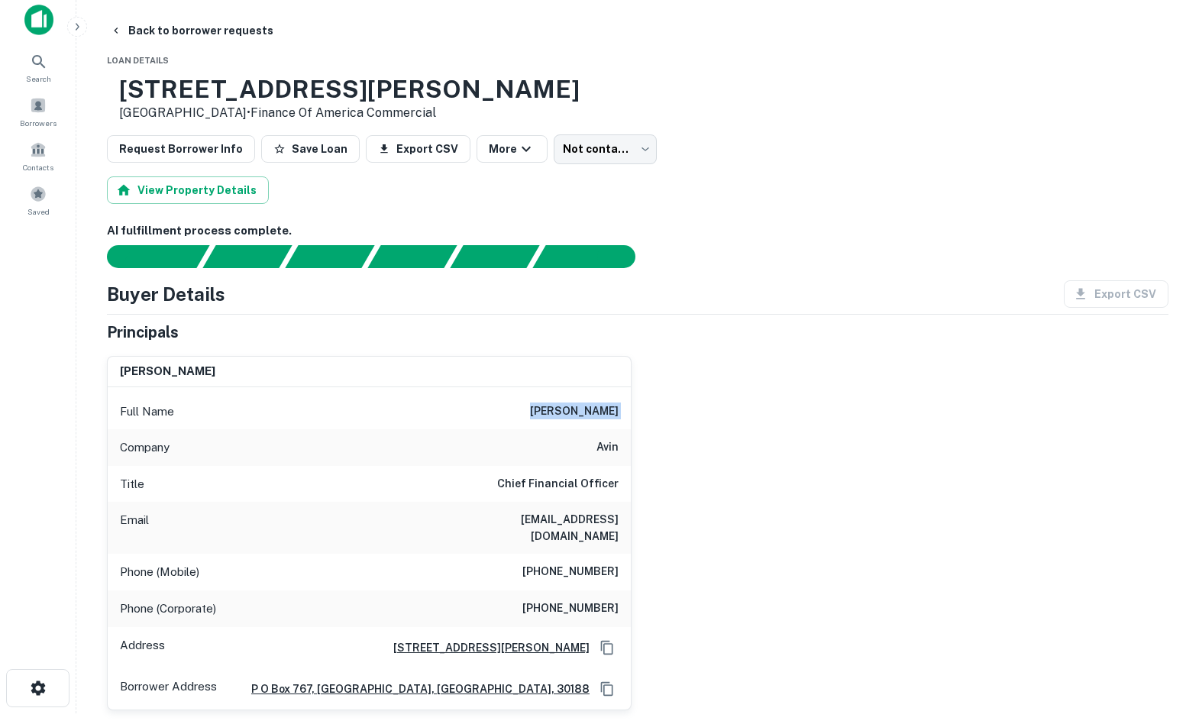
scroll to position [0, 0]
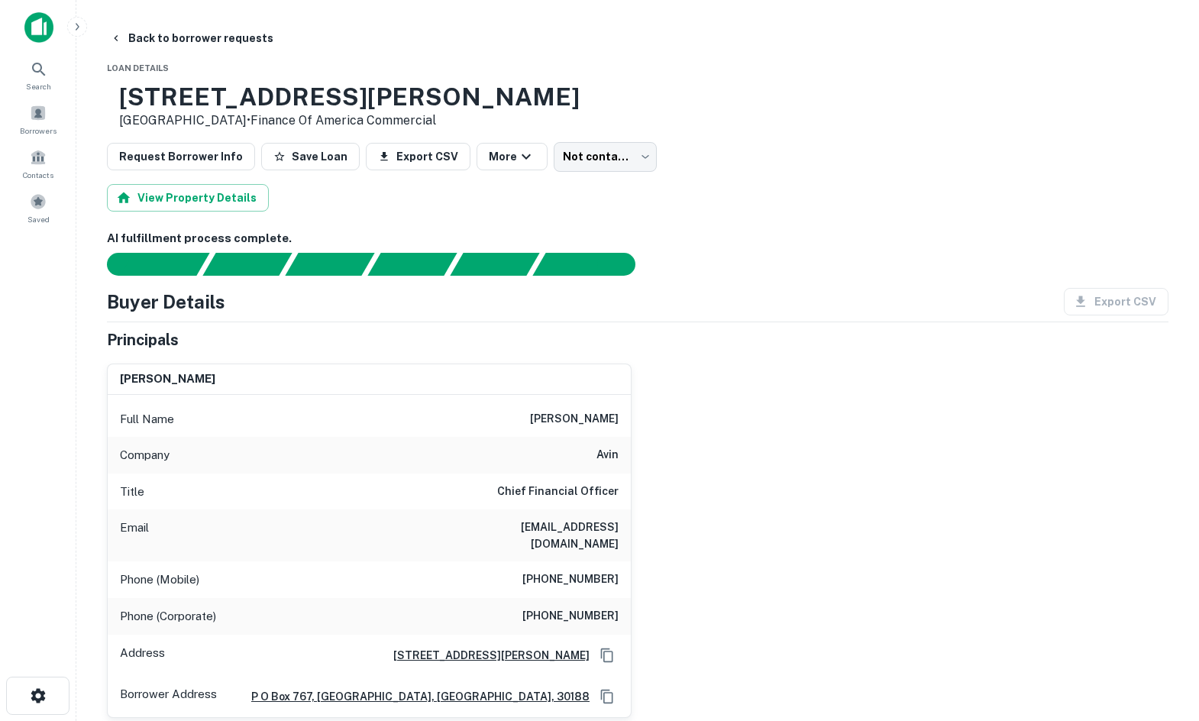
click at [577, 571] on h6 "[PHONE_NUMBER]" at bounding box center [570, 580] width 96 height 18
copy h6 "[PHONE_NUMBER]"
click at [606, 172] on body "Search Borrowers Contacts Saved Back to borrower requests Loan Details [STREET_…" at bounding box center [599, 360] width 1199 height 721
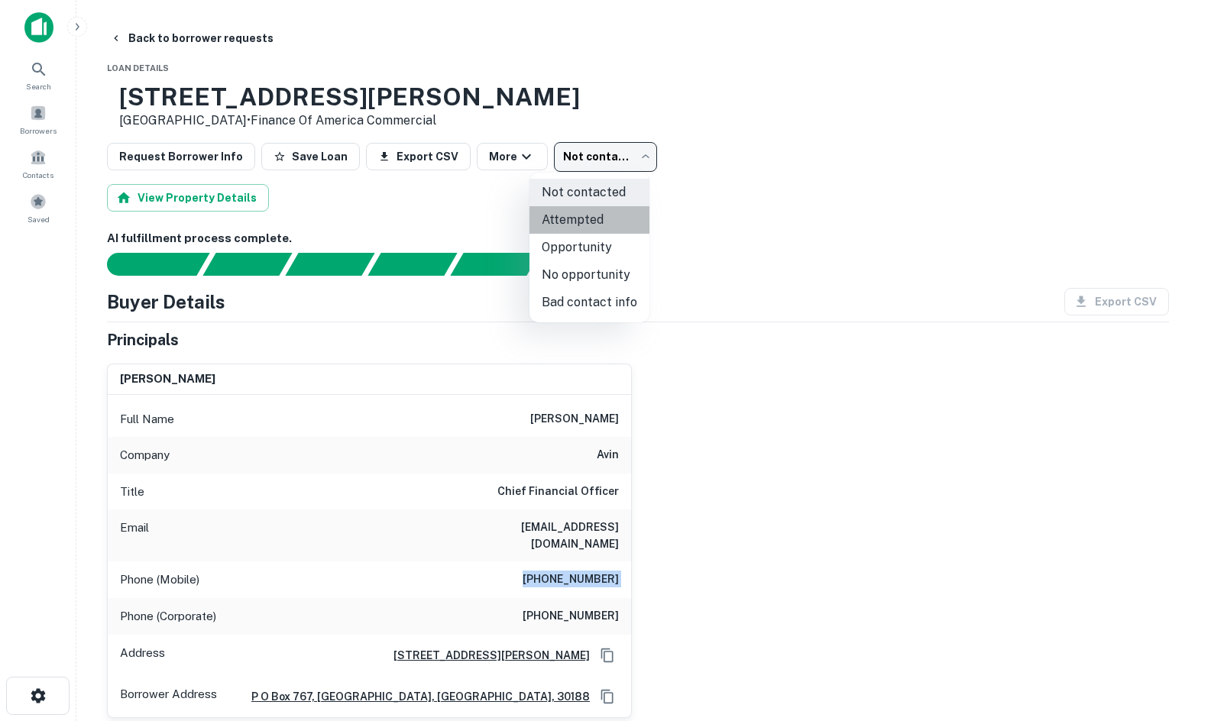
click at [605, 225] on li "Attempted" at bounding box center [589, 219] width 120 height 27
type input "*********"
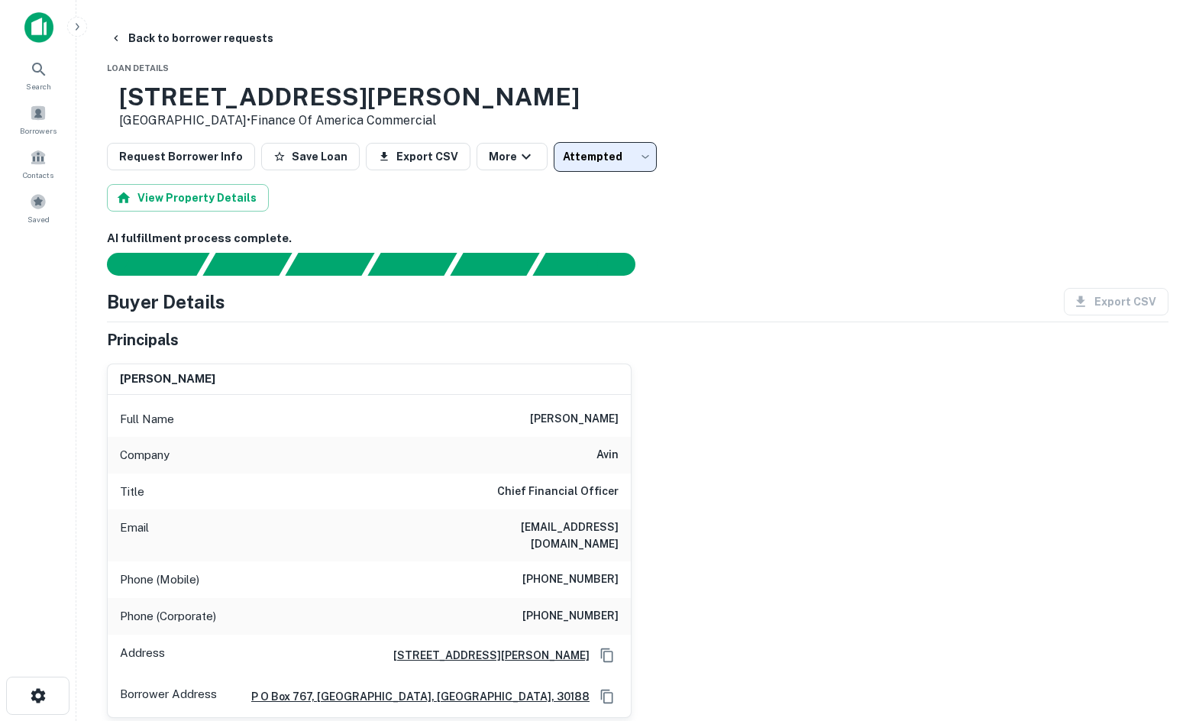
click at [192, 2] on main "Back to borrower requests Loan Details [STREET_ADDRESS][PERSON_NAME] • Finance …" at bounding box center [637, 360] width 1123 height 721
click at [190, 20] on main "Back to borrower requests Loan Details [STREET_ADDRESS][PERSON_NAME] • Finance …" at bounding box center [637, 360] width 1123 height 721
click at [191, 32] on button "Back to borrower requests" at bounding box center [192, 37] width 176 height 27
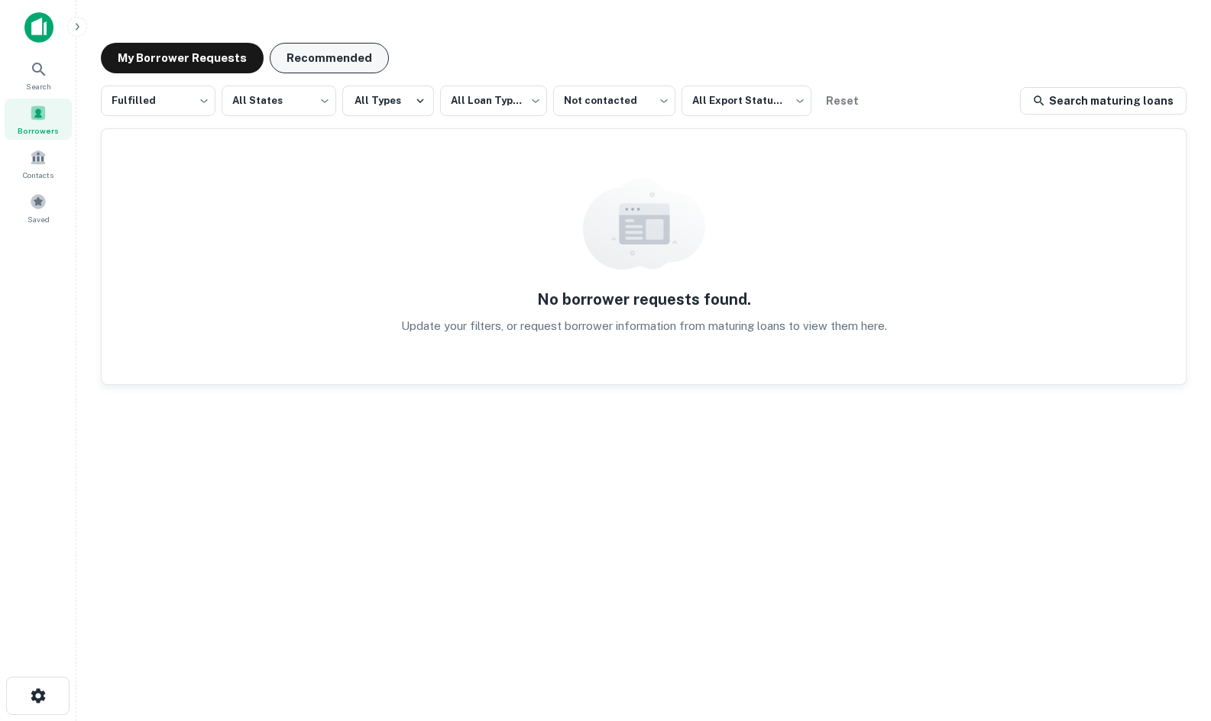
click at [319, 60] on button "Recommended" at bounding box center [329, 58] width 119 height 31
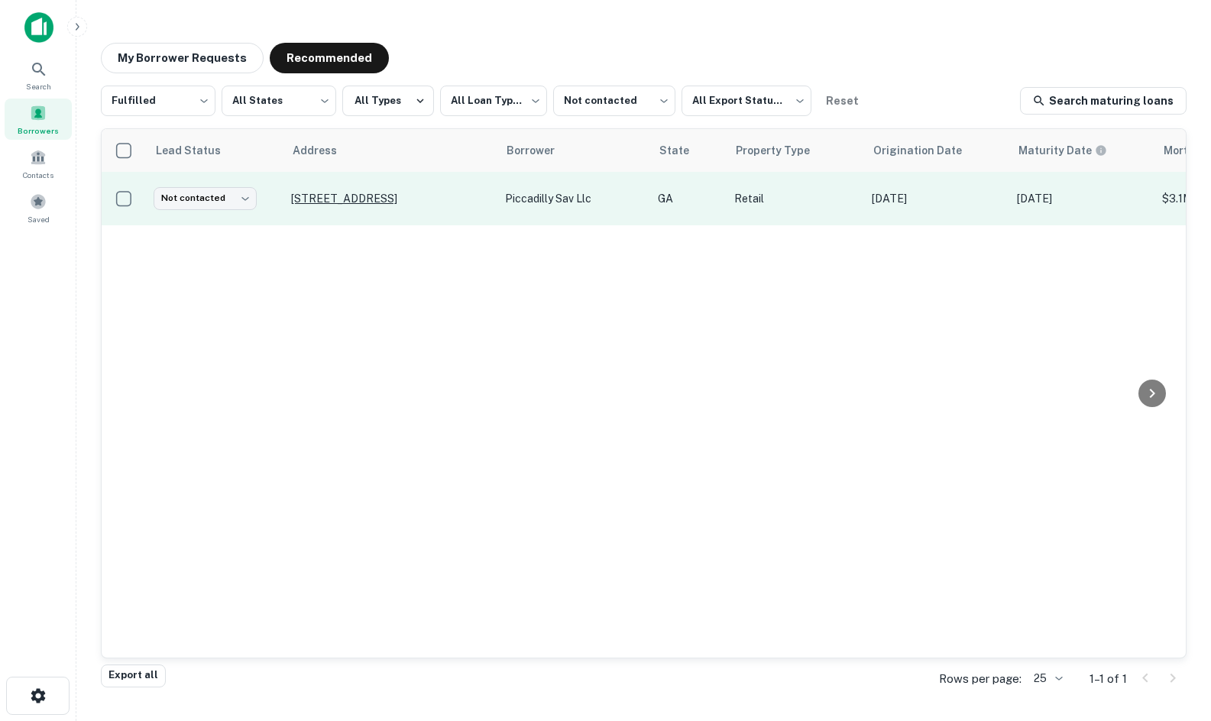
click at [440, 194] on p "[STREET_ADDRESS]" at bounding box center [390, 199] width 199 height 14
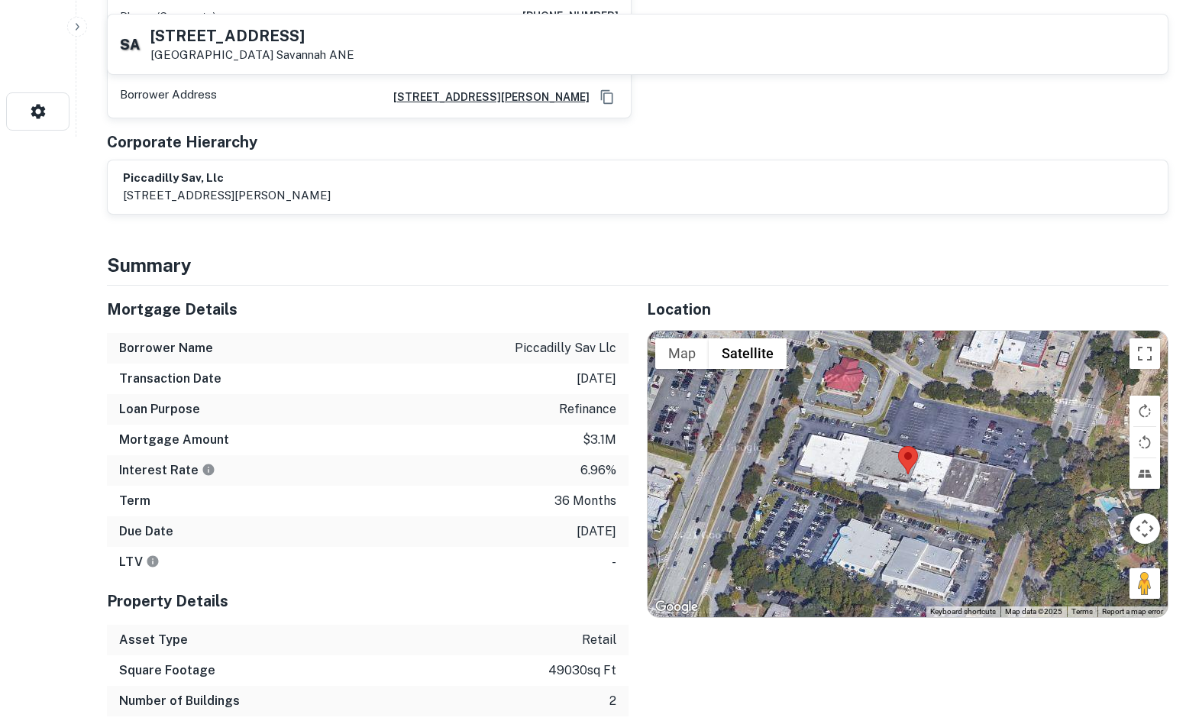
scroll to position [611, 0]
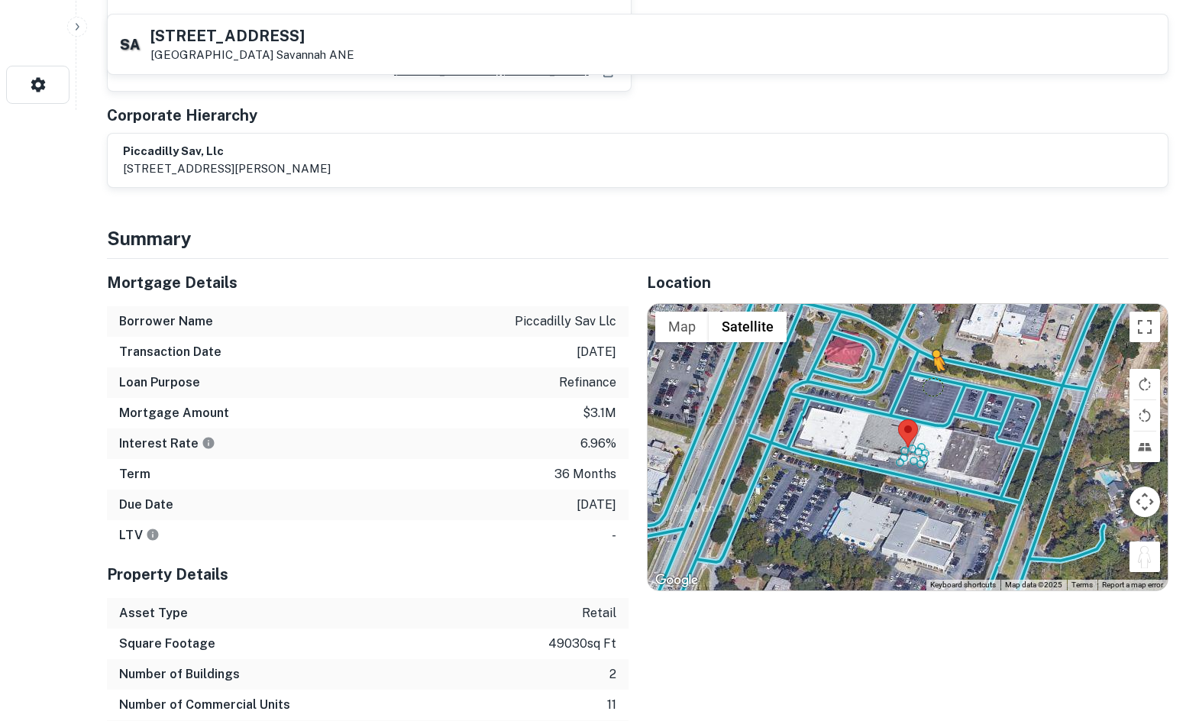
drag, startPoint x: 1148, startPoint y: 536, endPoint x: 930, endPoint y: 372, distance: 273.3
click at [930, 372] on div "To activate drag with keyboard, press Alt + Enter. Once in keyboard drag state,…" at bounding box center [908, 447] width 520 height 287
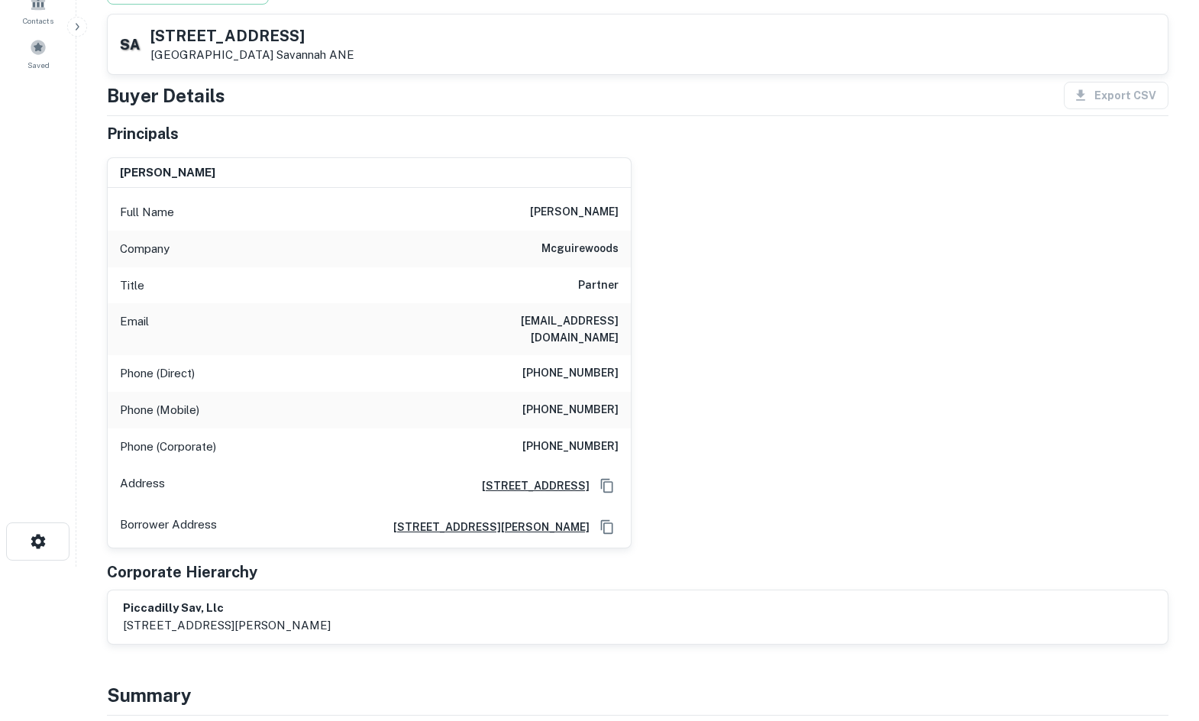
scroll to position [153, 0]
click at [572, 246] on h6 "mcguirewoods" at bounding box center [580, 250] width 77 height 18
copy h6 "mcguirewoods"
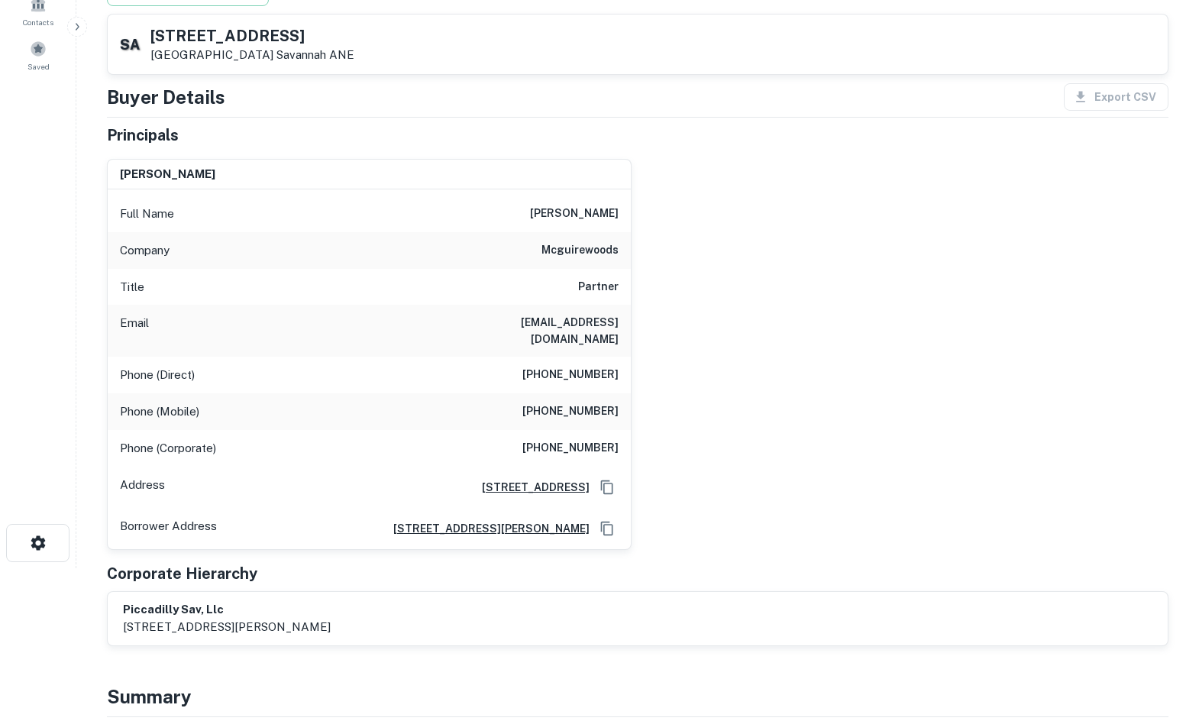
click at [571, 215] on h6 "[PERSON_NAME]" at bounding box center [574, 214] width 89 height 18
copy h6 "[PERSON_NAME]"
click at [595, 366] on h6 "[PHONE_NUMBER]" at bounding box center [570, 375] width 96 height 18
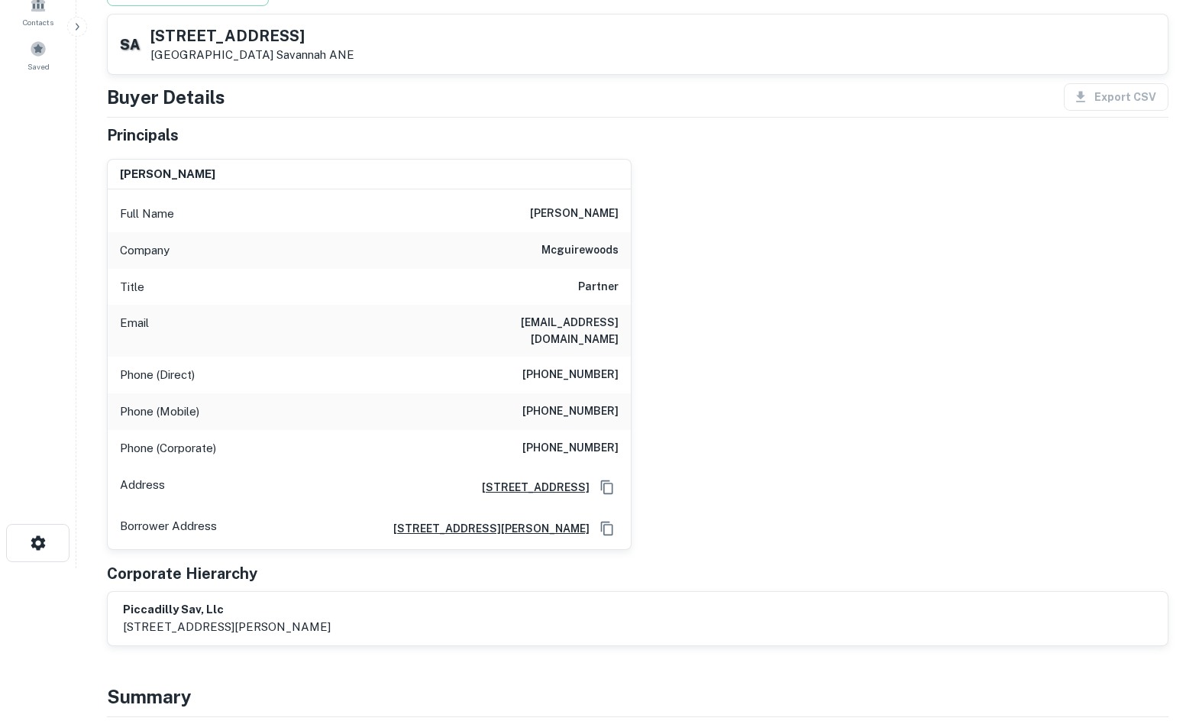
click at [585, 366] on h6 "[PHONE_NUMBER]" at bounding box center [570, 375] width 96 height 18
copy h6 "[PHONE_NUMBER]"
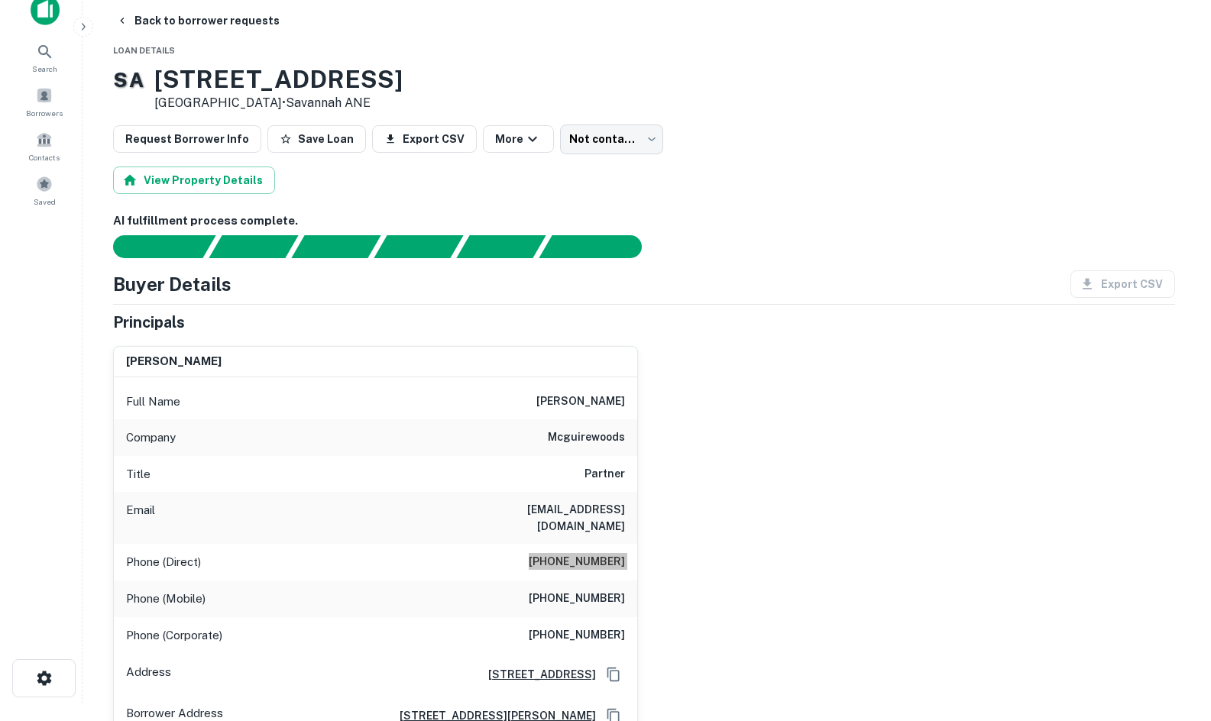
scroll to position [0, 0]
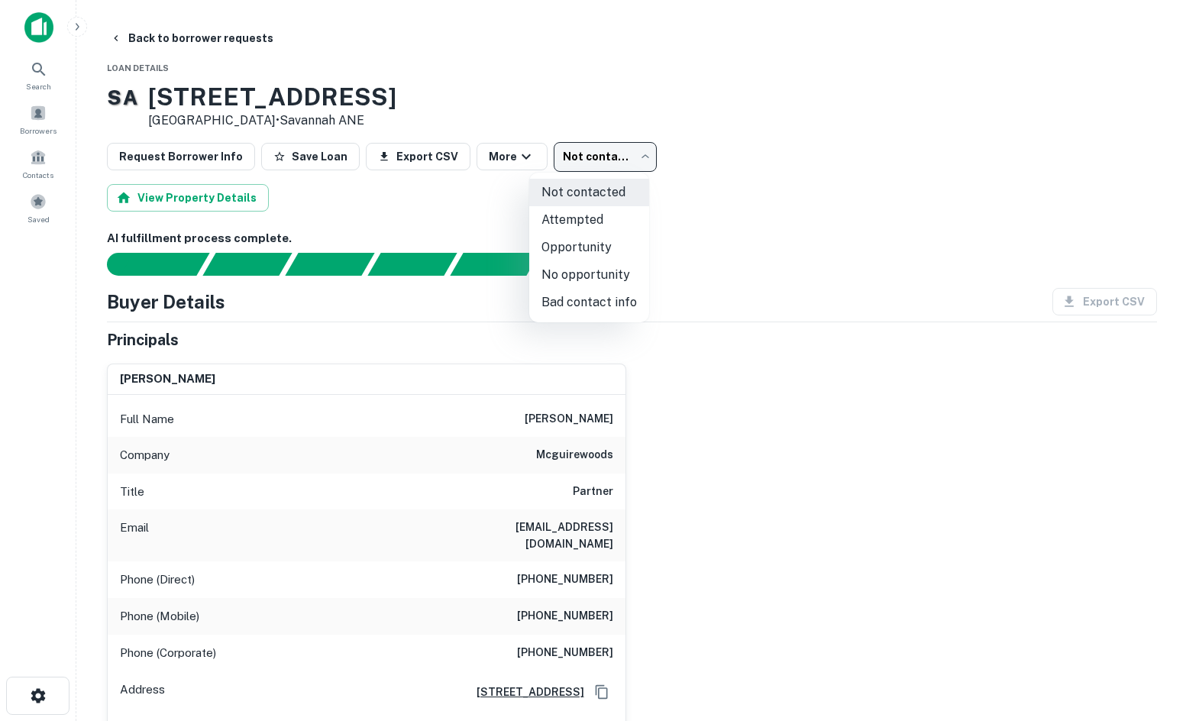
click at [573, 163] on body "Search Borrowers Contacts Saved Back to borrower requests Loan Details S A [STR…" at bounding box center [599, 360] width 1199 height 721
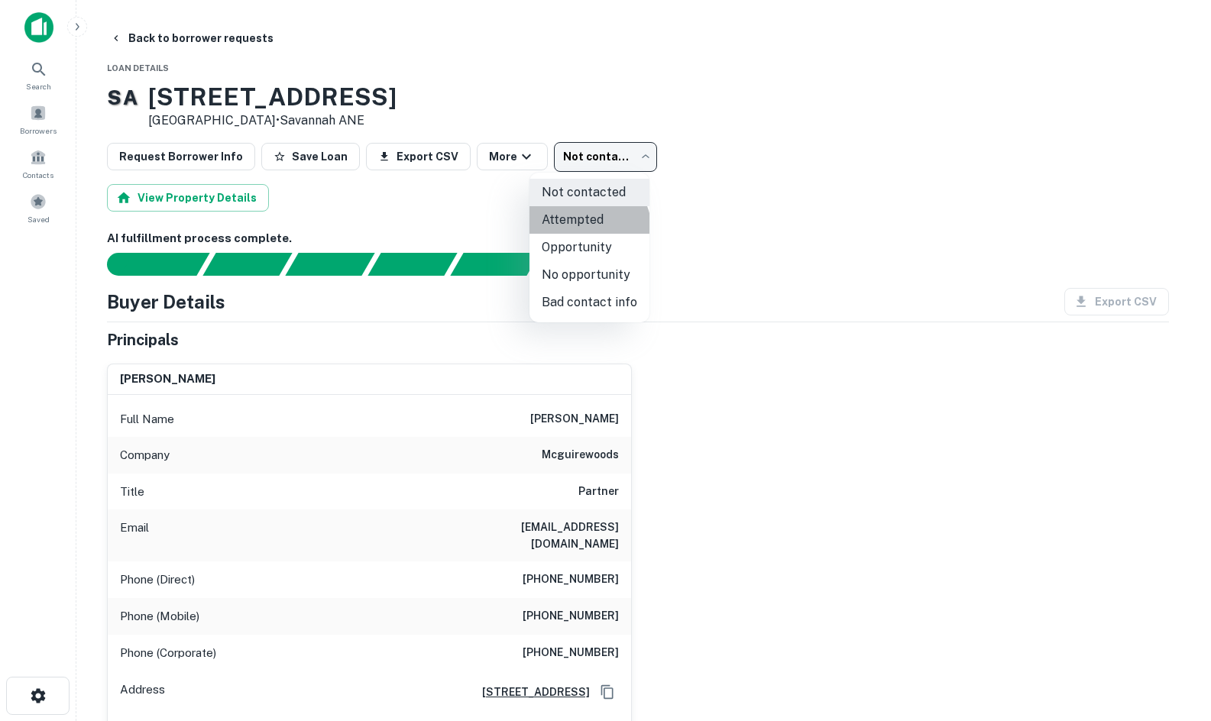
click at [584, 231] on li "Attempted" at bounding box center [589, 219] width 120 height 27
type input "*********"
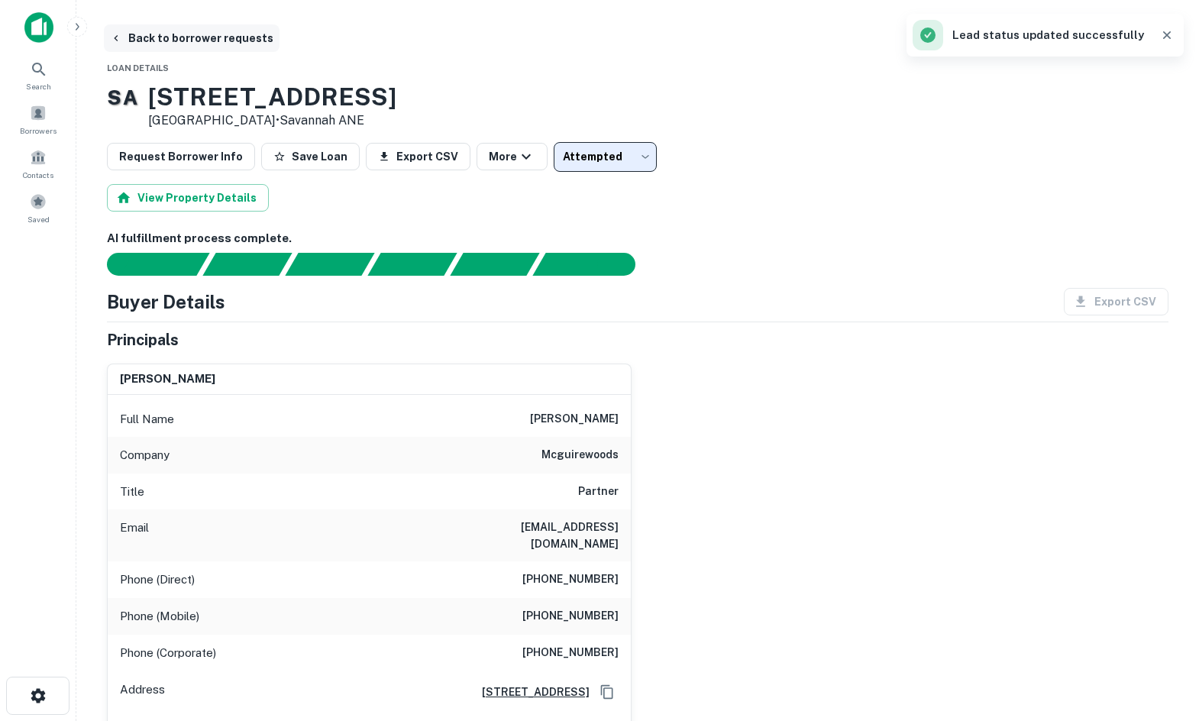
click at [226, 41] on button "Back to borrower requests" at bounding box center [192, 37] width 176 height 27
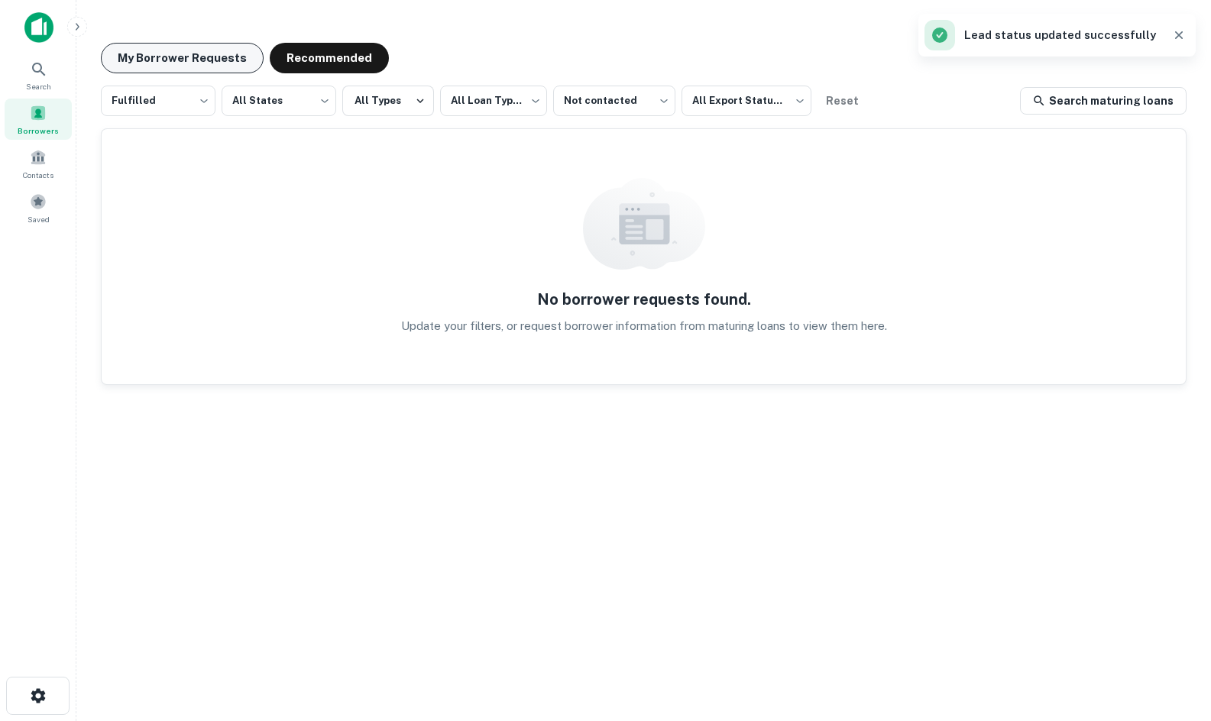
click at [237, 54] on button "My Borrower Requests" at bounding box center [182, 58] width 163 height 31
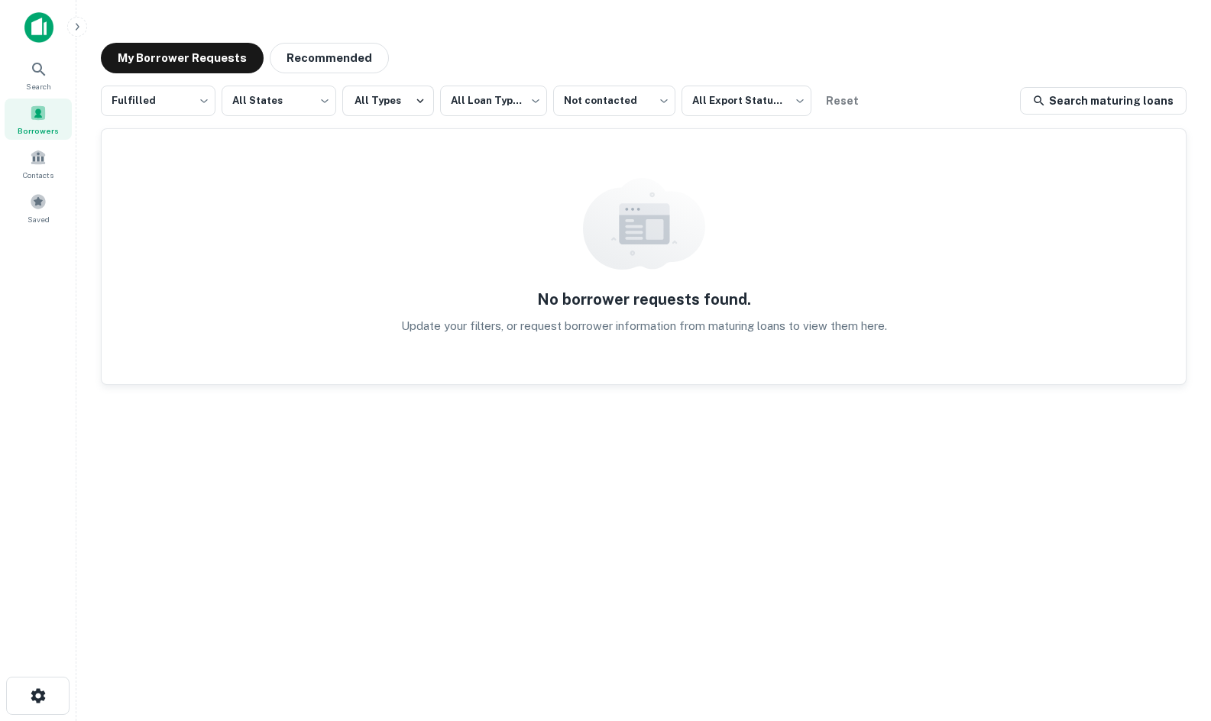
drag, startPoint x: 504, startPoint y: 267, endPoint x: 458, endPoint y: 138, distance: 136.3
click at [496, 260] on div "No borrower requests found. Update your filters, or request borrower informatio…" at bounding box center [644, 256] width 1084 height 255
click at [50, 196] on div "Saved" at bounding box center [38, 207] width 67 height 41
